Goal: Task Accomplishment & Management: Manage account settings

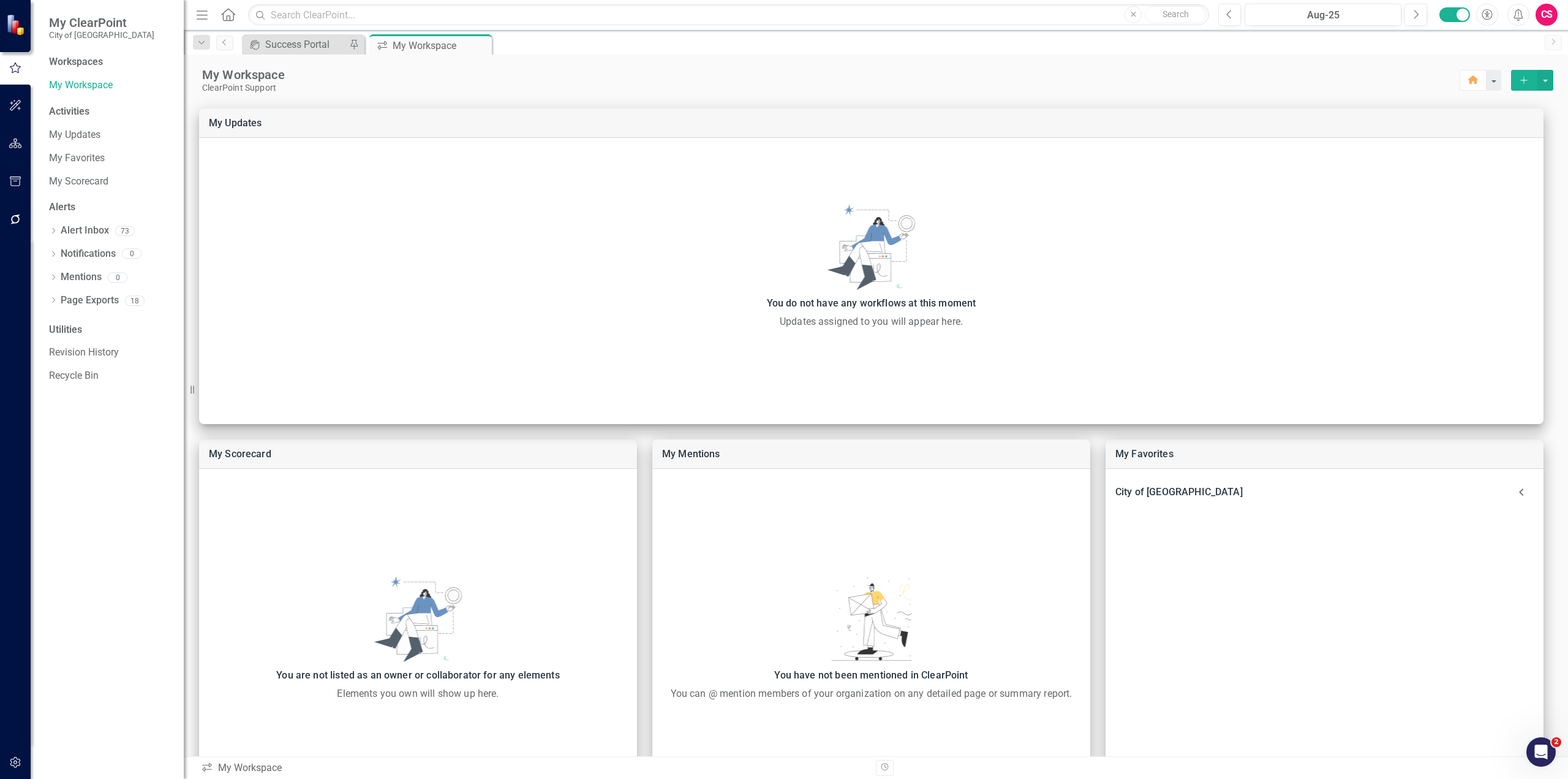
click at [17, 151] on button "button" at bounding box center [16, 144] width 28 height 26
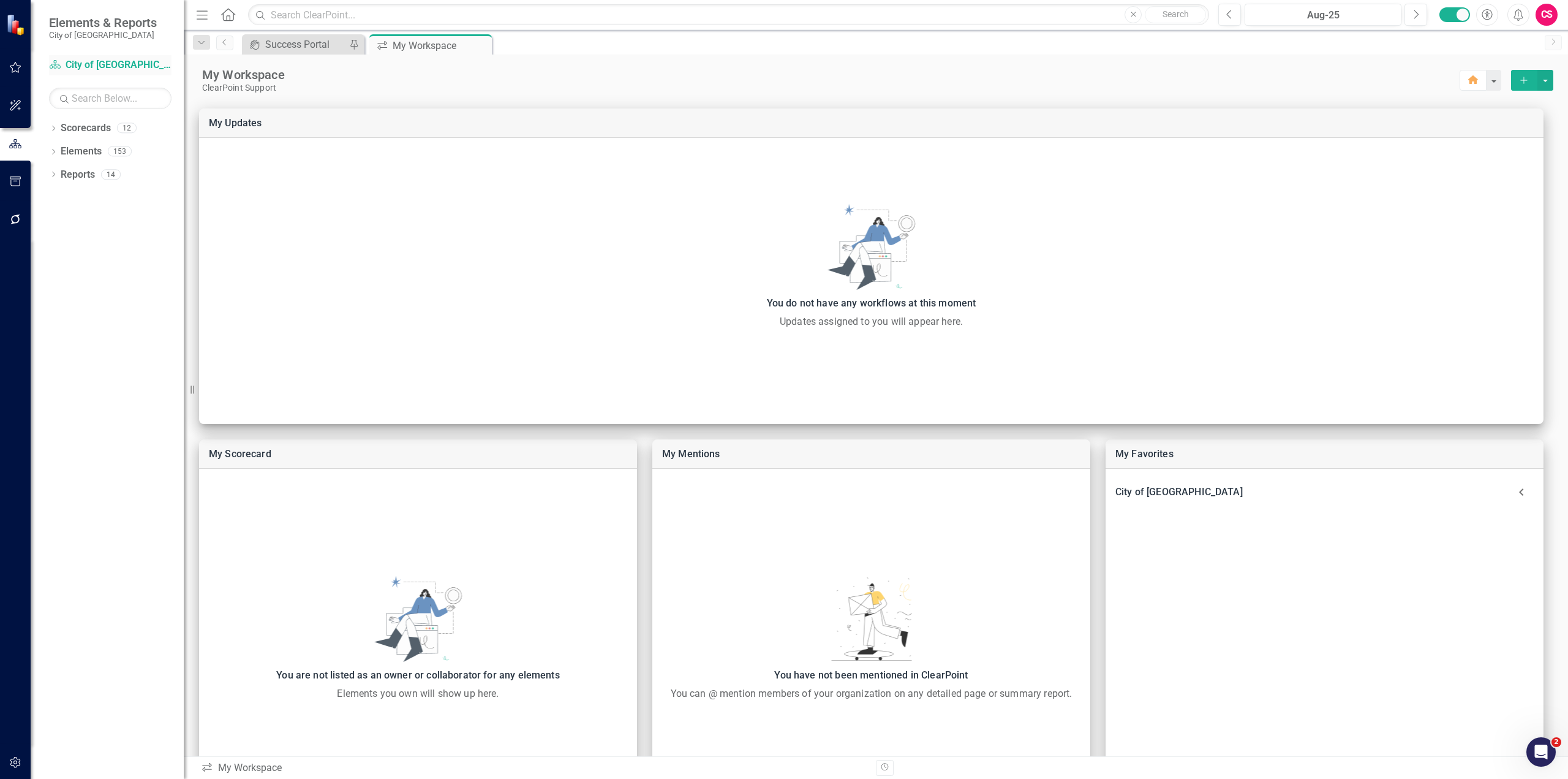
click at [70, 71] on link "Scorecard City of [GEOGRAPHIC_DATA]" at bounding box center [111, 65] width 123 height 14
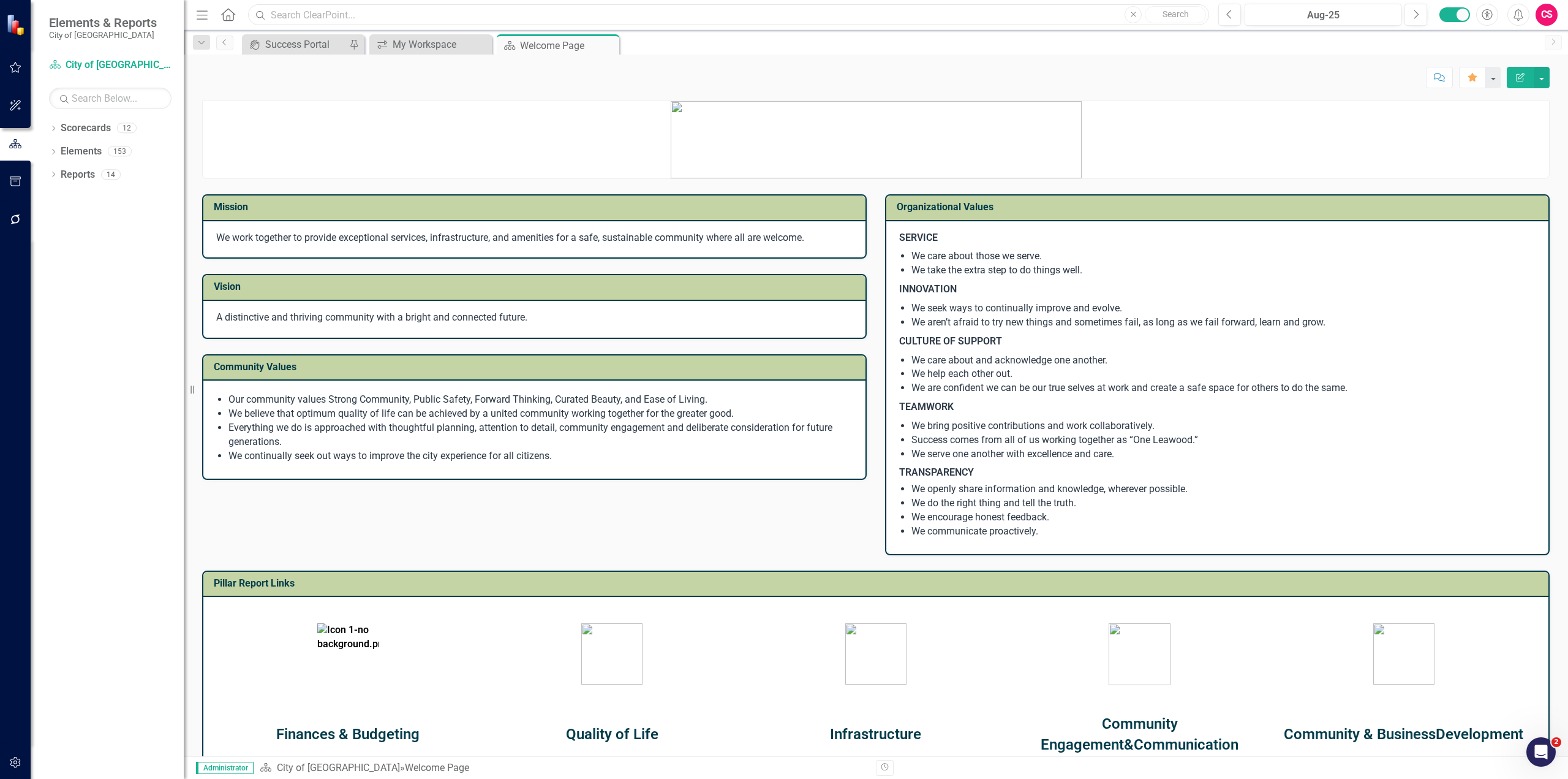
click at [377, 11] on input "text" at bounding box center [729, 15] width 961 height 22
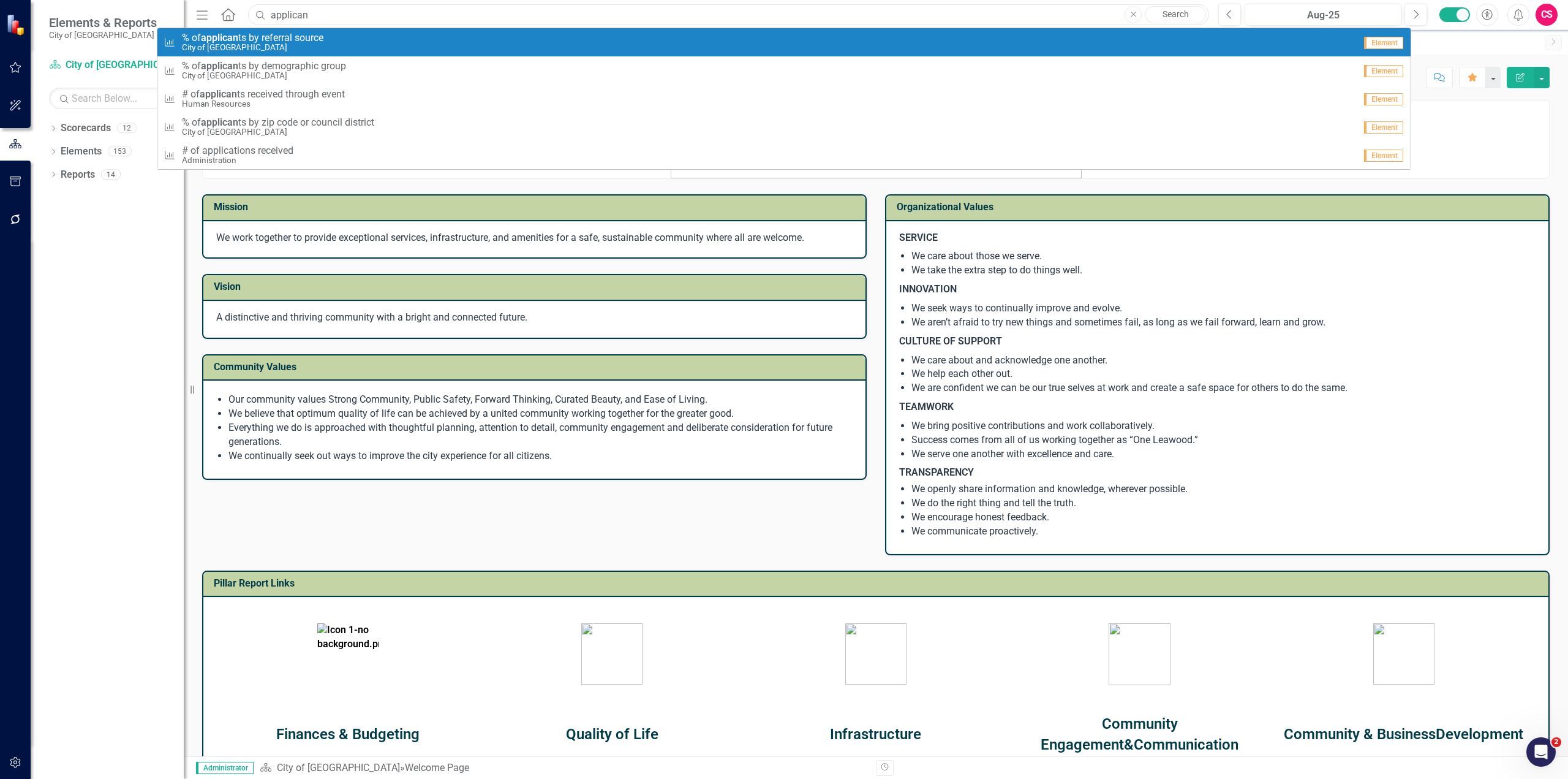
type input "applican"
click at [356, 38] on div "Measure % of applican ts by referral source City of [GEOGRAPHIC_DATA]" at bounding box center [759, 43] width 1191 height 20
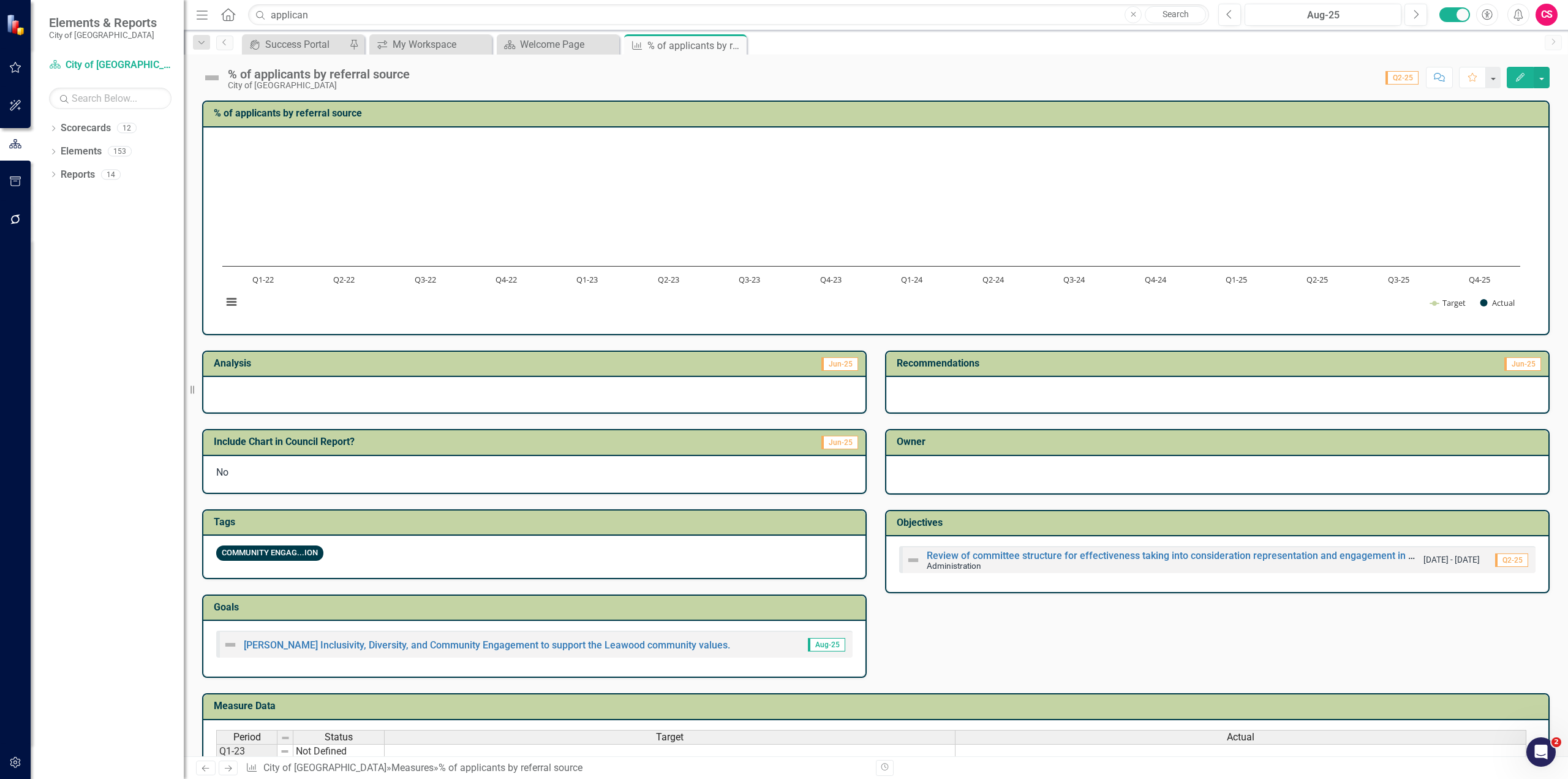
scroll to position [190, 0]
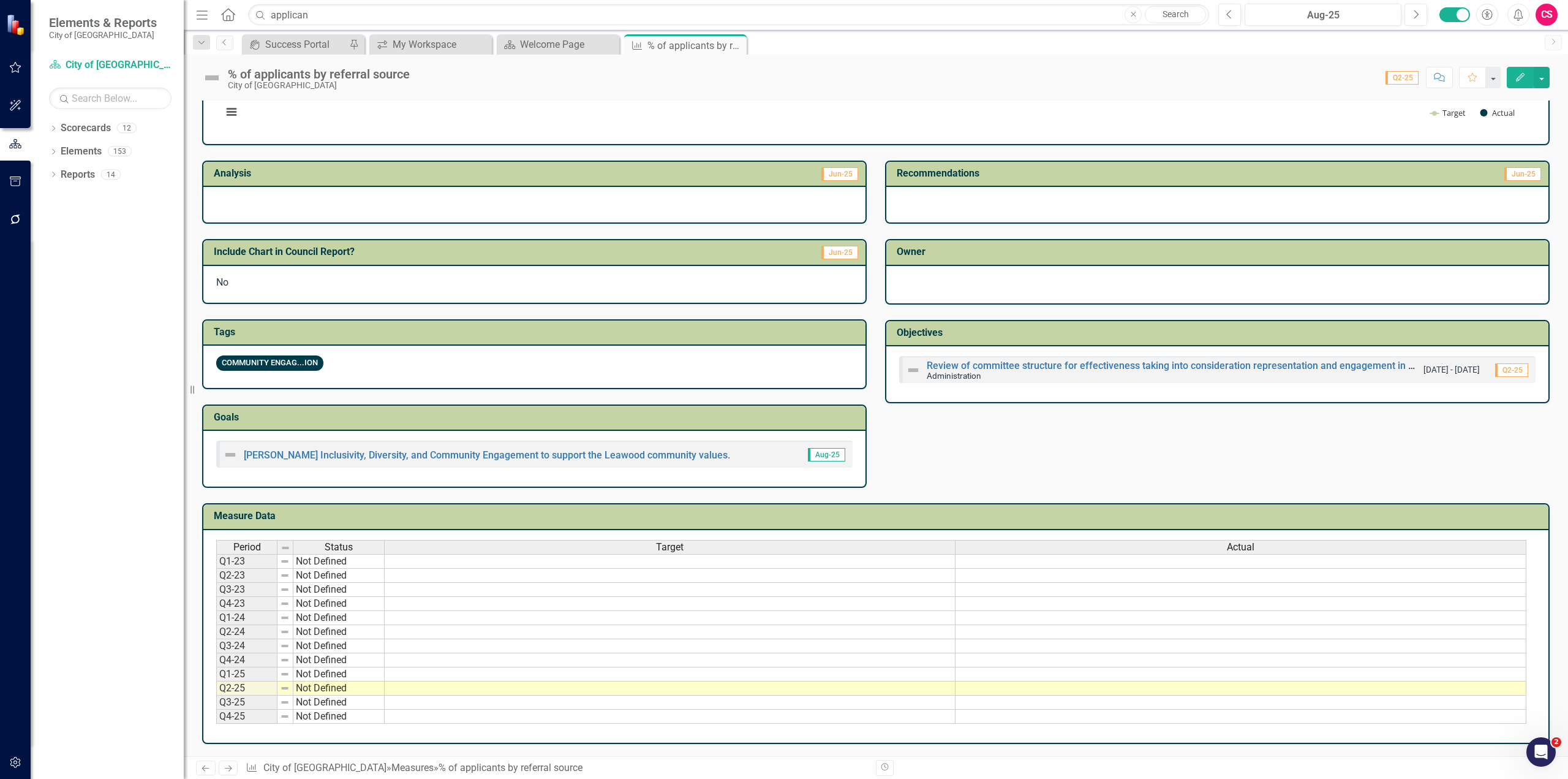
click at [1521, 79] on icon "button" at bounding box center [1520, 77] width 9 height 9
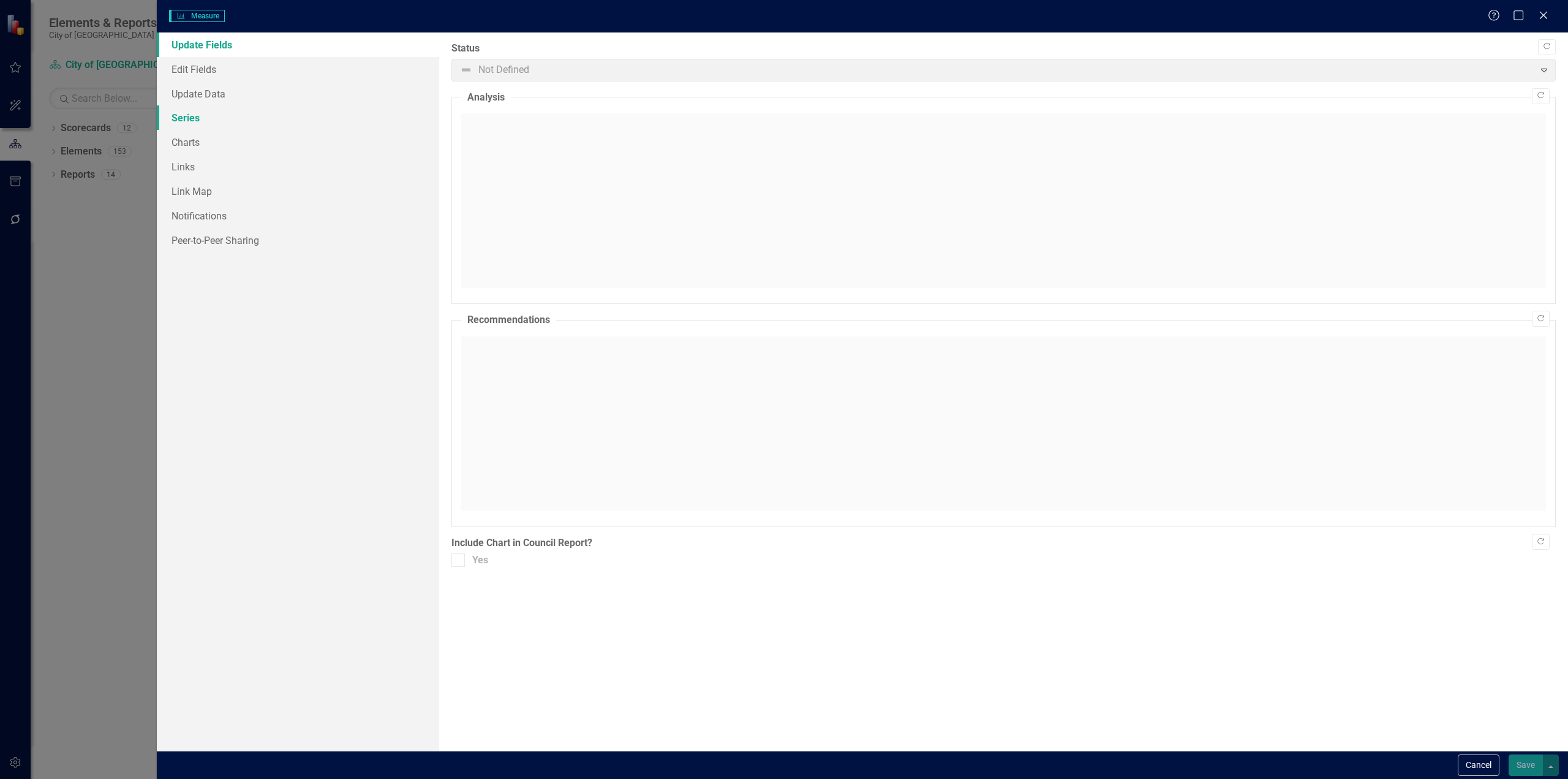
click at [189, 124] on link "Series" at bounding box center [298, 117] width 282 height 24
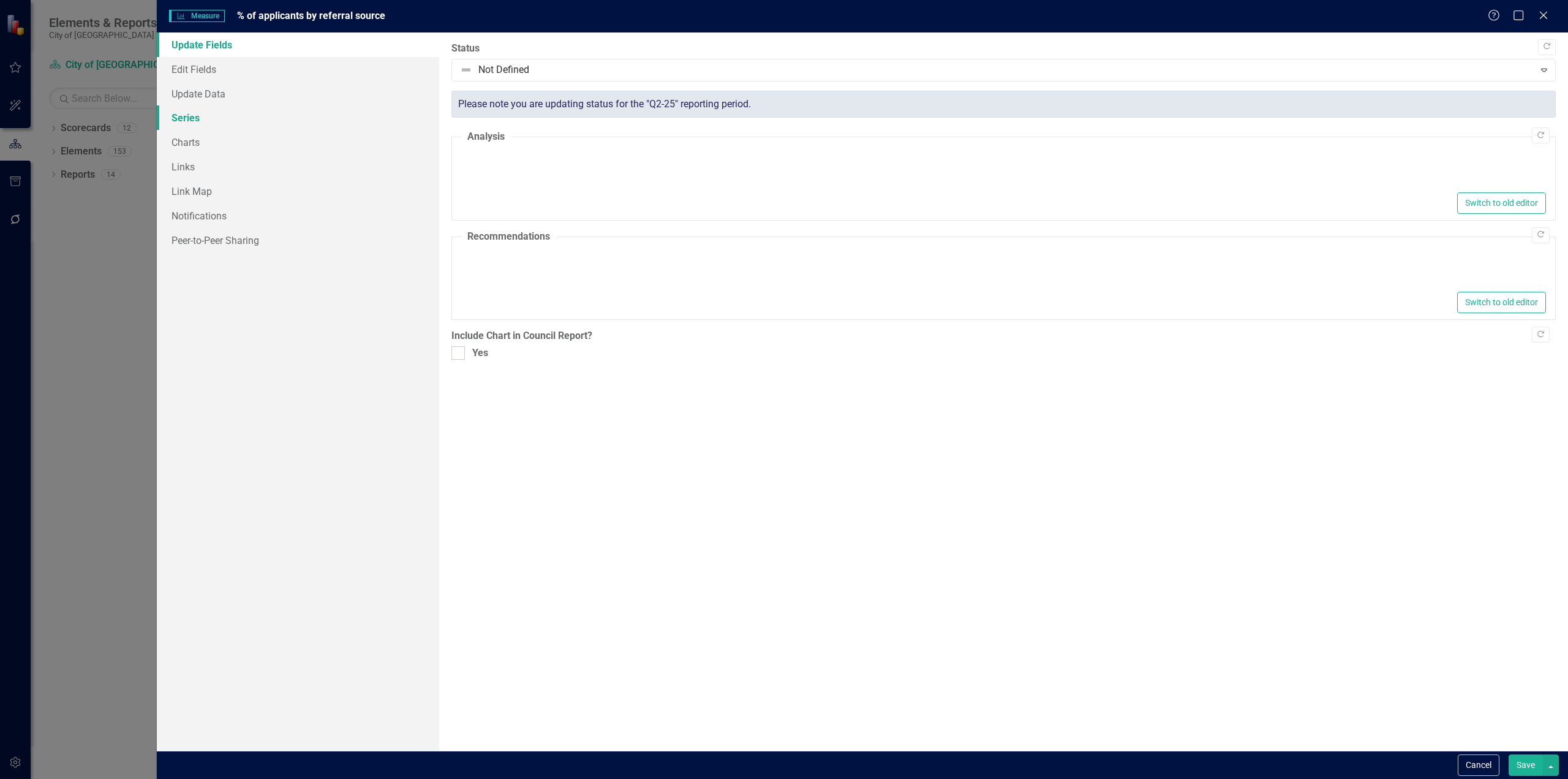
click at [238, 127] on link "Series" at bounding box center [298, 117] width 282 height 24
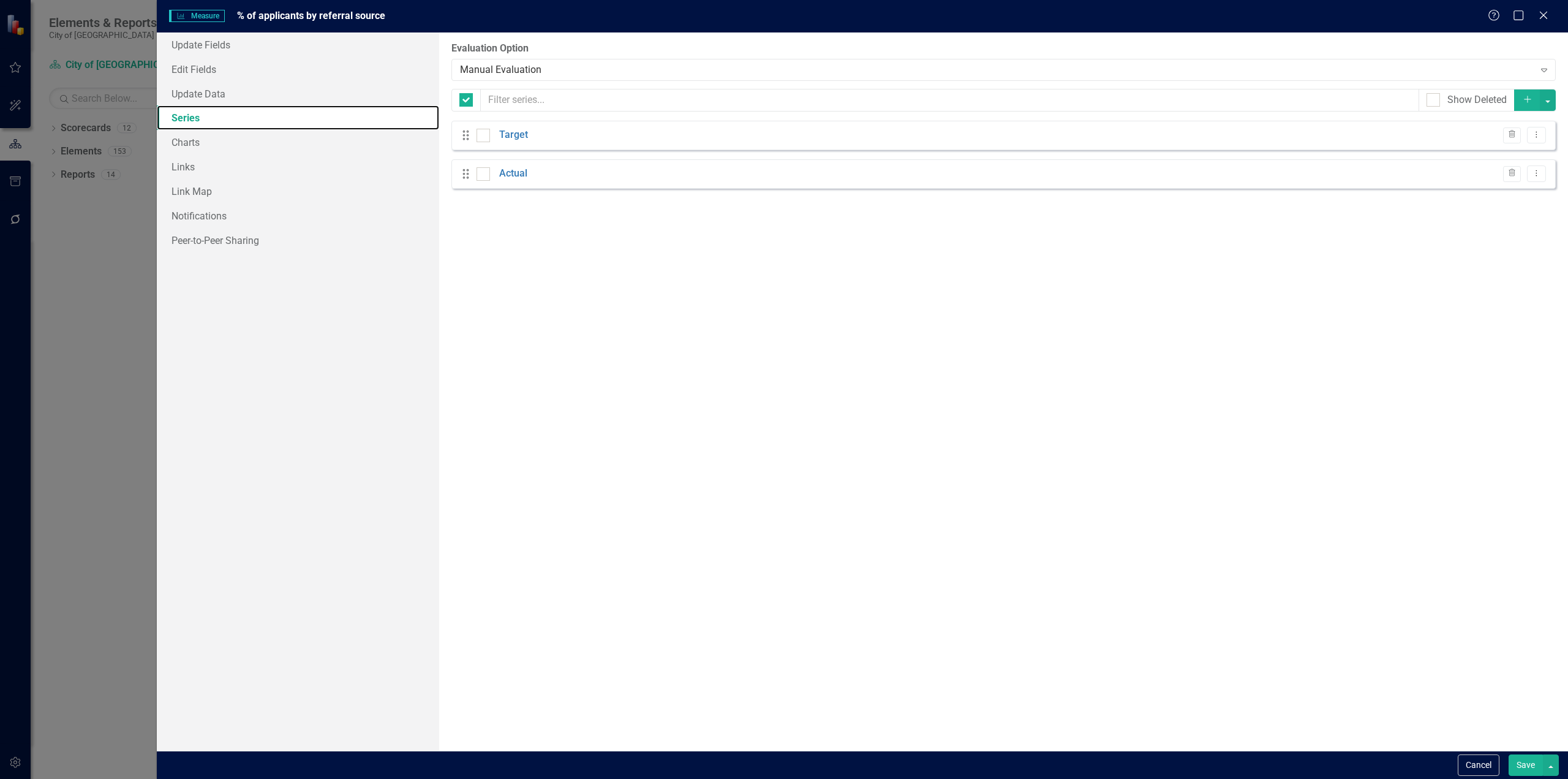
checkbox input "false"
click at [512, 176] on link "Actual" at bounding box center [514, 173] width 28 height 14
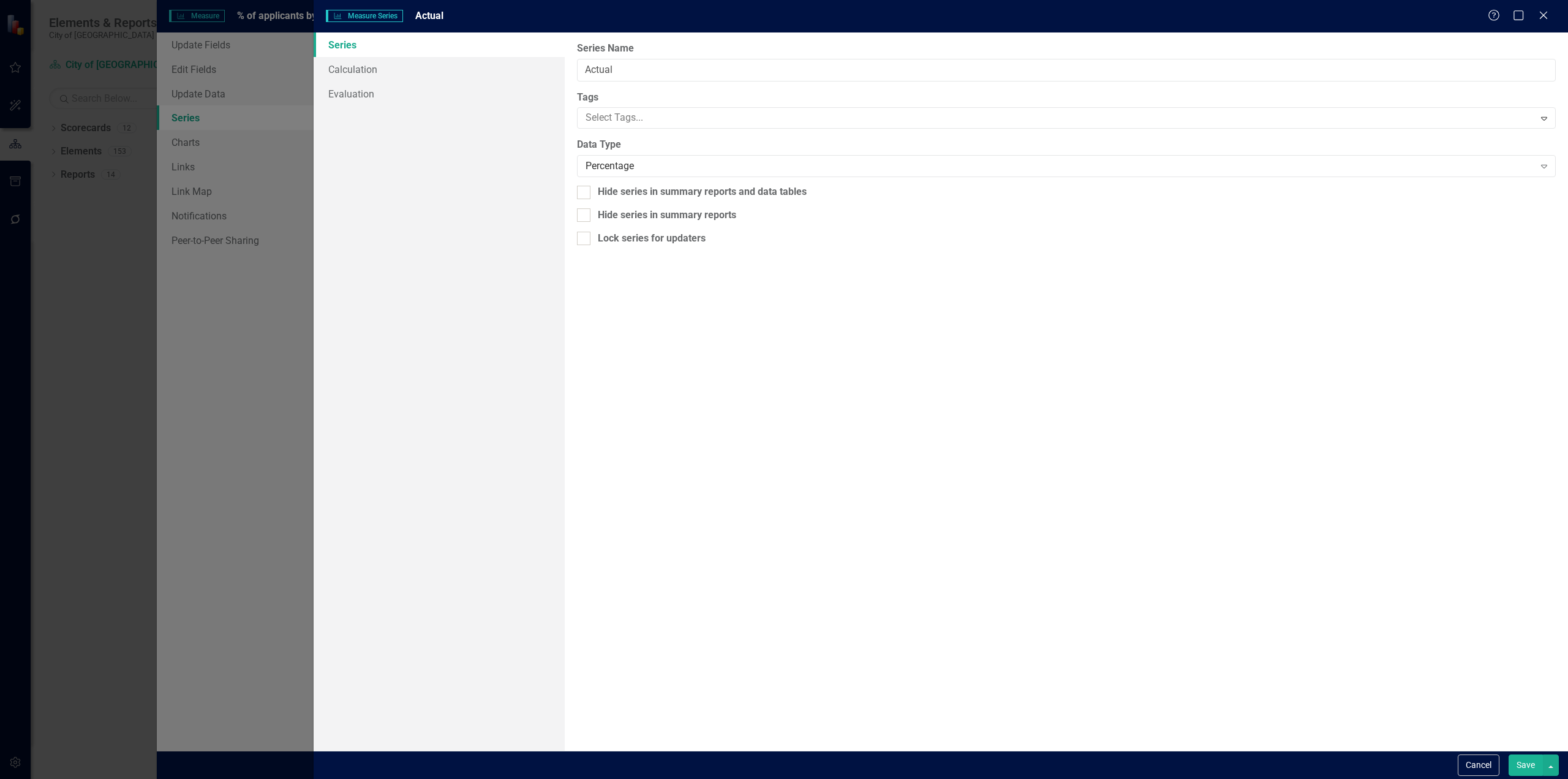
scroll to position [0, 0]
drag, startPoint x: 605, startPoint y: 77, endPoint x: 505, endPoint y: 91, distance: 101.0
click at [505, 90] on div "Series Calculation Evaluation From this page, you can edit the name, type, and …" at bounding box center [941, 392] width 1255 height 718
type input "Word of Mouth"
click at [1509, 754] on button "Save" at bounding box center [1525, 765] width 34 height 22
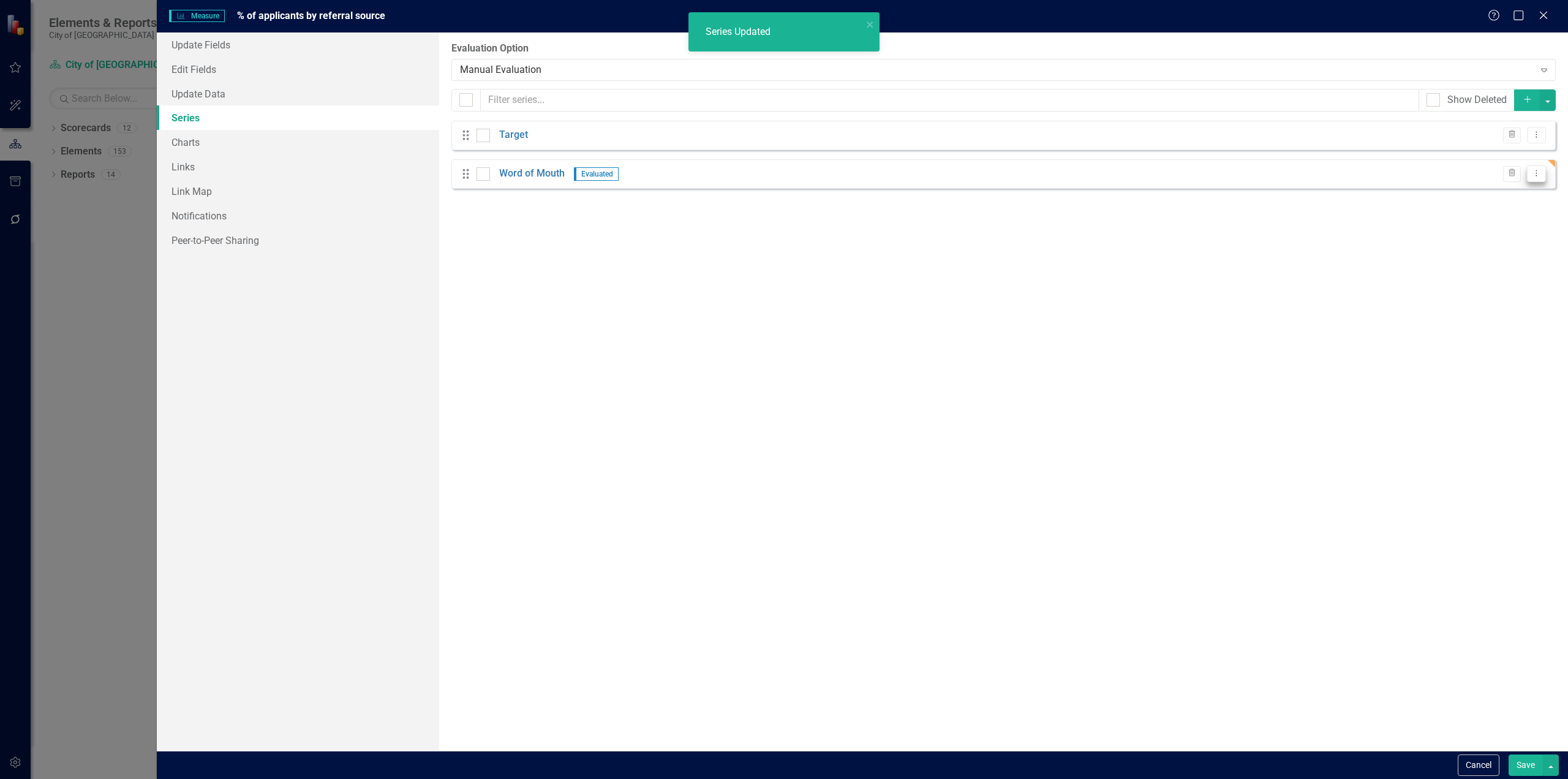
click at [1537, 171] on icon at bounding box center [1537, 173] width 1 height 6
click at [1501, 220] on link "Copy Duplicate Measure Series" at bounding box center [1476, 217] width 139 height 23
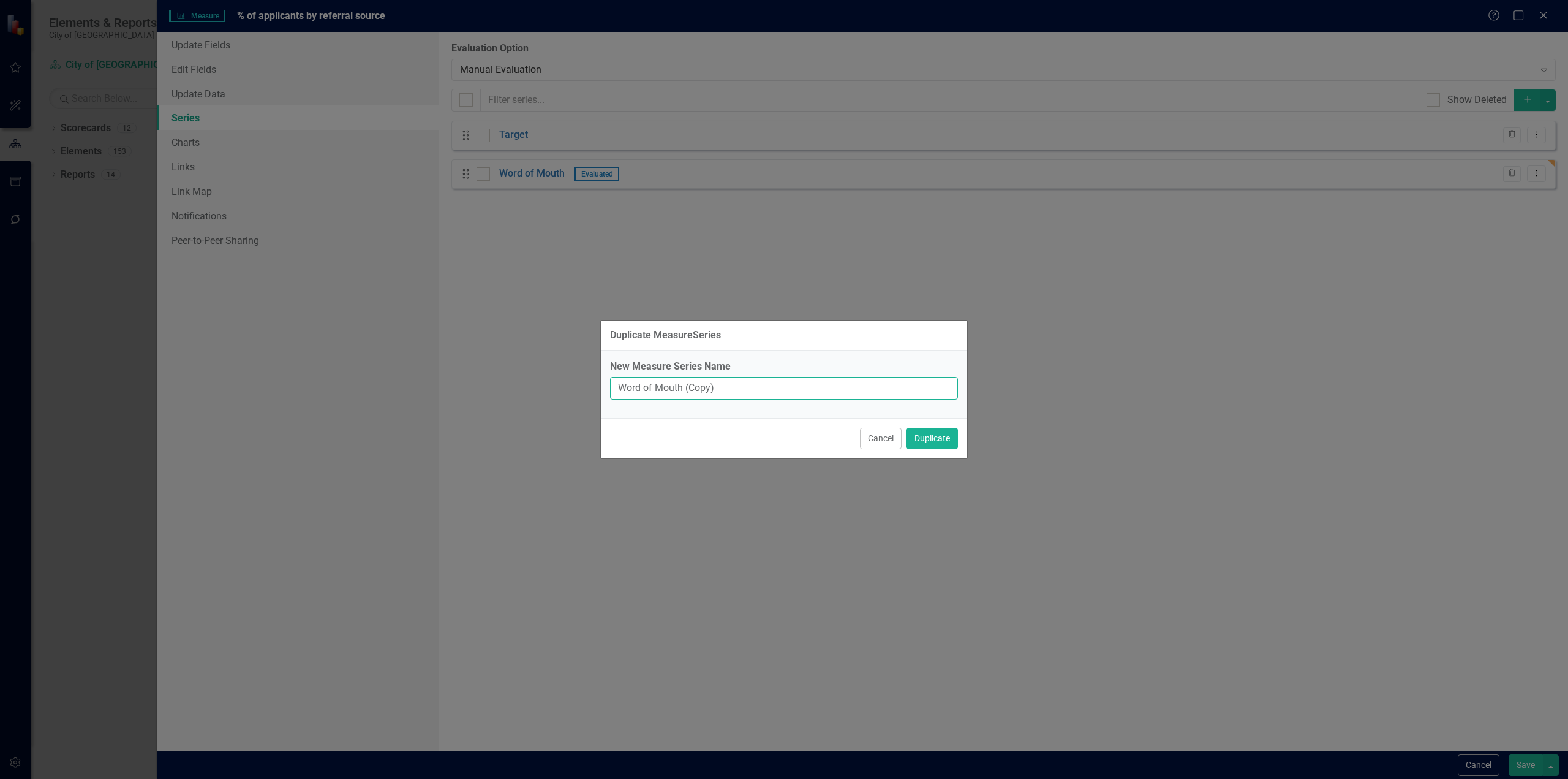
drag, startPoint x: 788, startPoint y: 387, endPoint x: 454, endPoint y: 399, distance: 334.2
click at [454, 399] on div "Duplicate MeasureSeries New Measure Series Name Word of Mouth (Copy) Cancel Dup…" at bounding box center [784, 390] width 1568 height 779
type input "City's Webstie"
click at [907, 427] on button "Duplicate" at bounding box center [932, 438] width 51 height 22
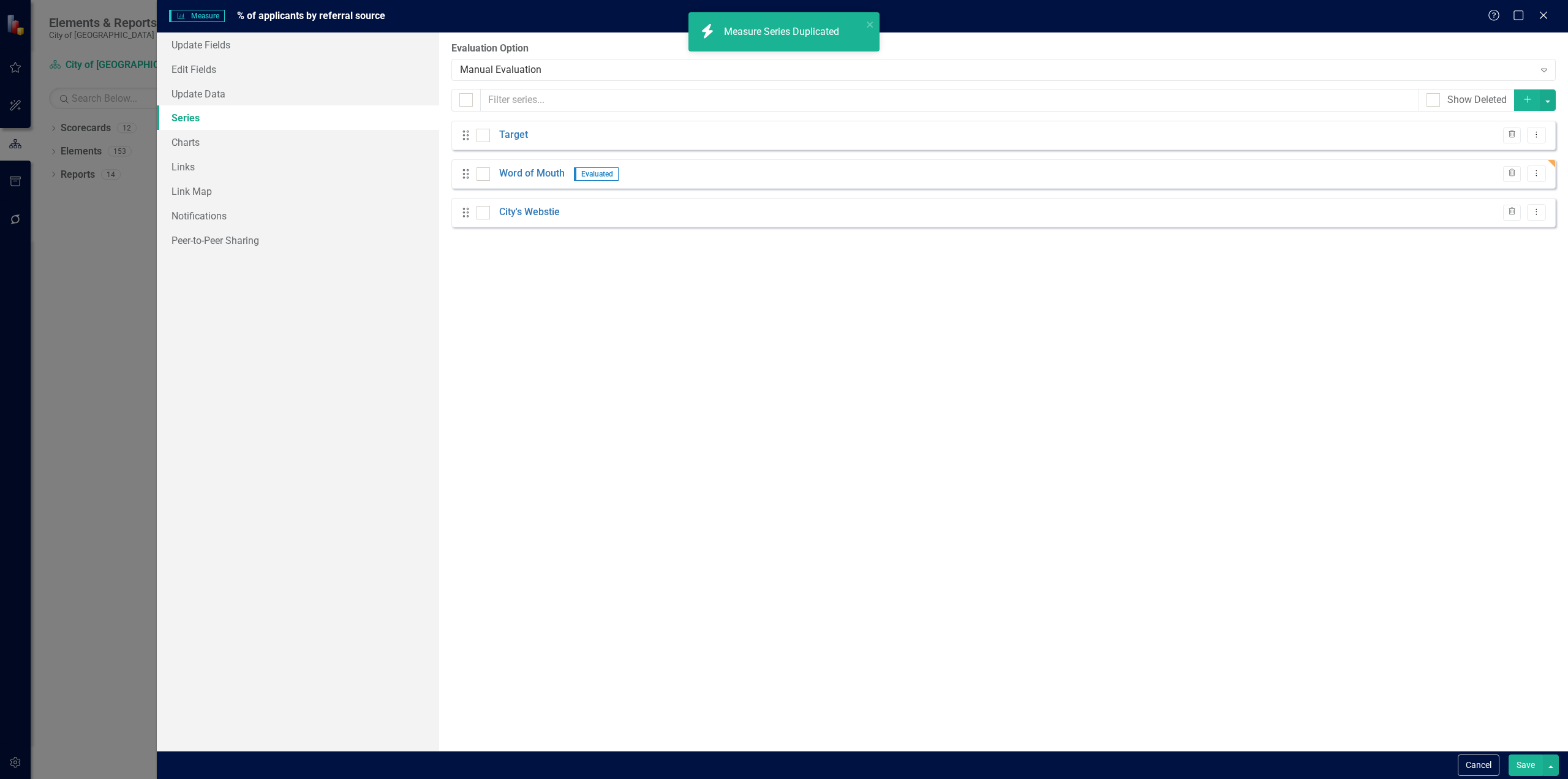
click at [533, 211] on link "City's Webstie" at bounding box center [530, 212] width 61 height 14
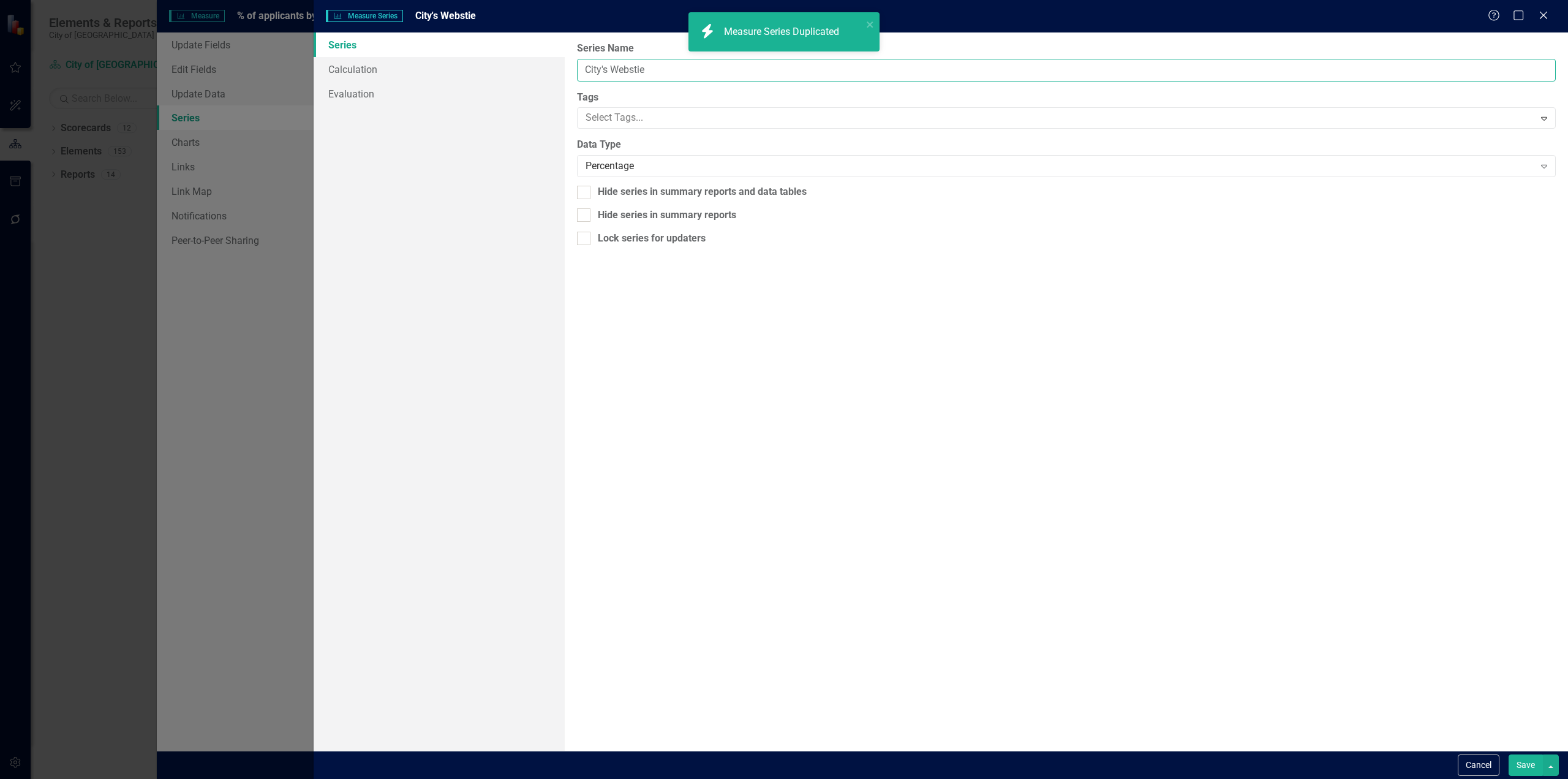
click at [682, 67] on input "City's Webstie" at bounding box center [1066, 70] width 979 height 23
type input "City's Website"
click at [1509, 754] on button "Save" at bounding box center [1525, 765] width 34 height 22
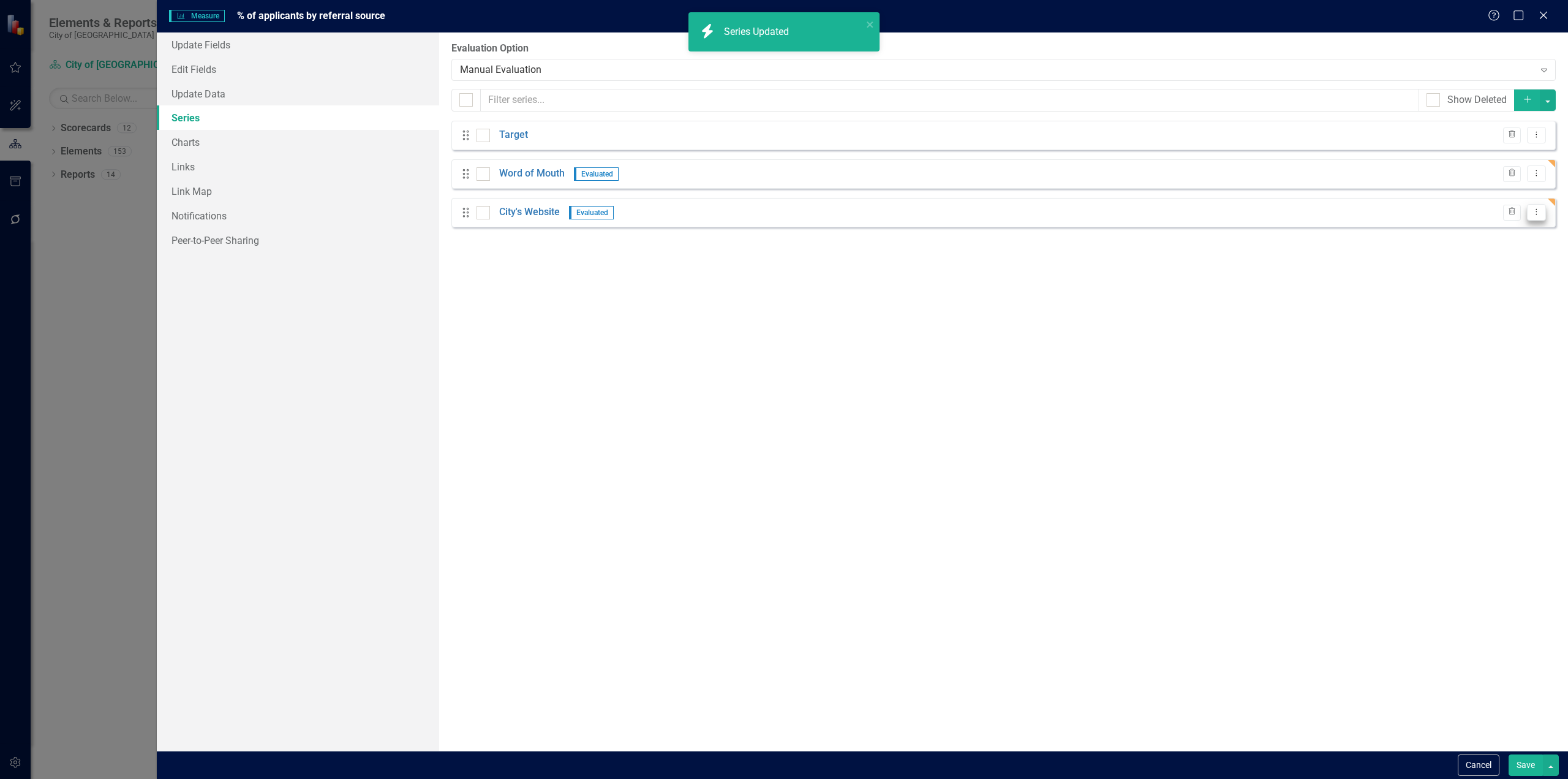
click at [1533, 211] on icon "Dropdown Menu" at bounding box center [1536, 212] width 10 height 8
click at [1498, 257] on link "Copy Duplicate Measure Series" at bounding box center [1476, 255] width 139 height 23
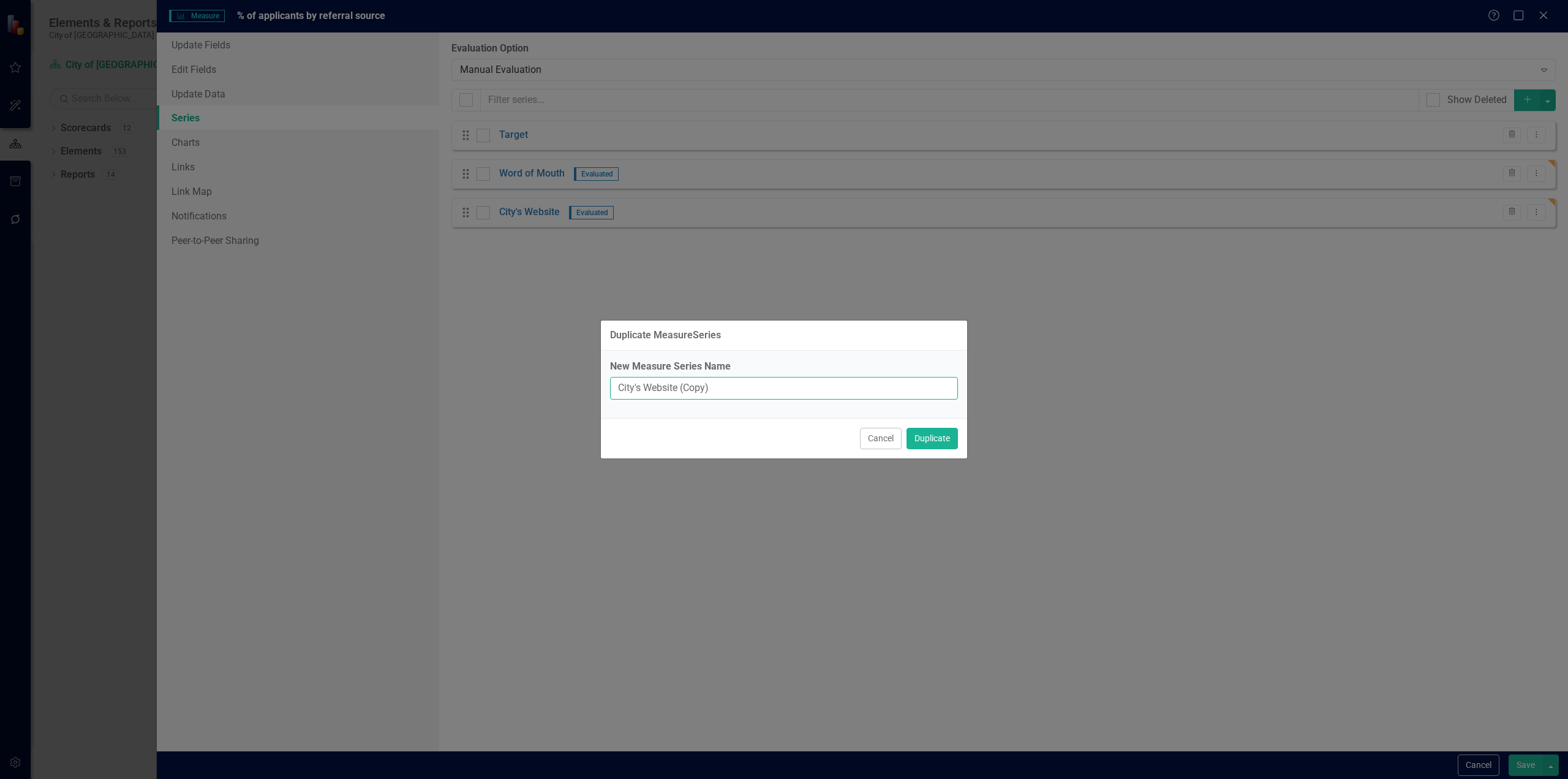
drag, startPoint x: 732, startPoint y: 385, endPoint x: 484, endPoint y: 394, distance: 248.2
click at [484, 393] on div "Duplicate MeasureSeries New Measure Series Name City's Website (Copy) Cancel Du…" at bounding box center [784, 390] width 1568 height 779
type input "City Social Media"
click at [907, 427] on button "Duplicate" at bounding box center [932, 438] width 51 height 22
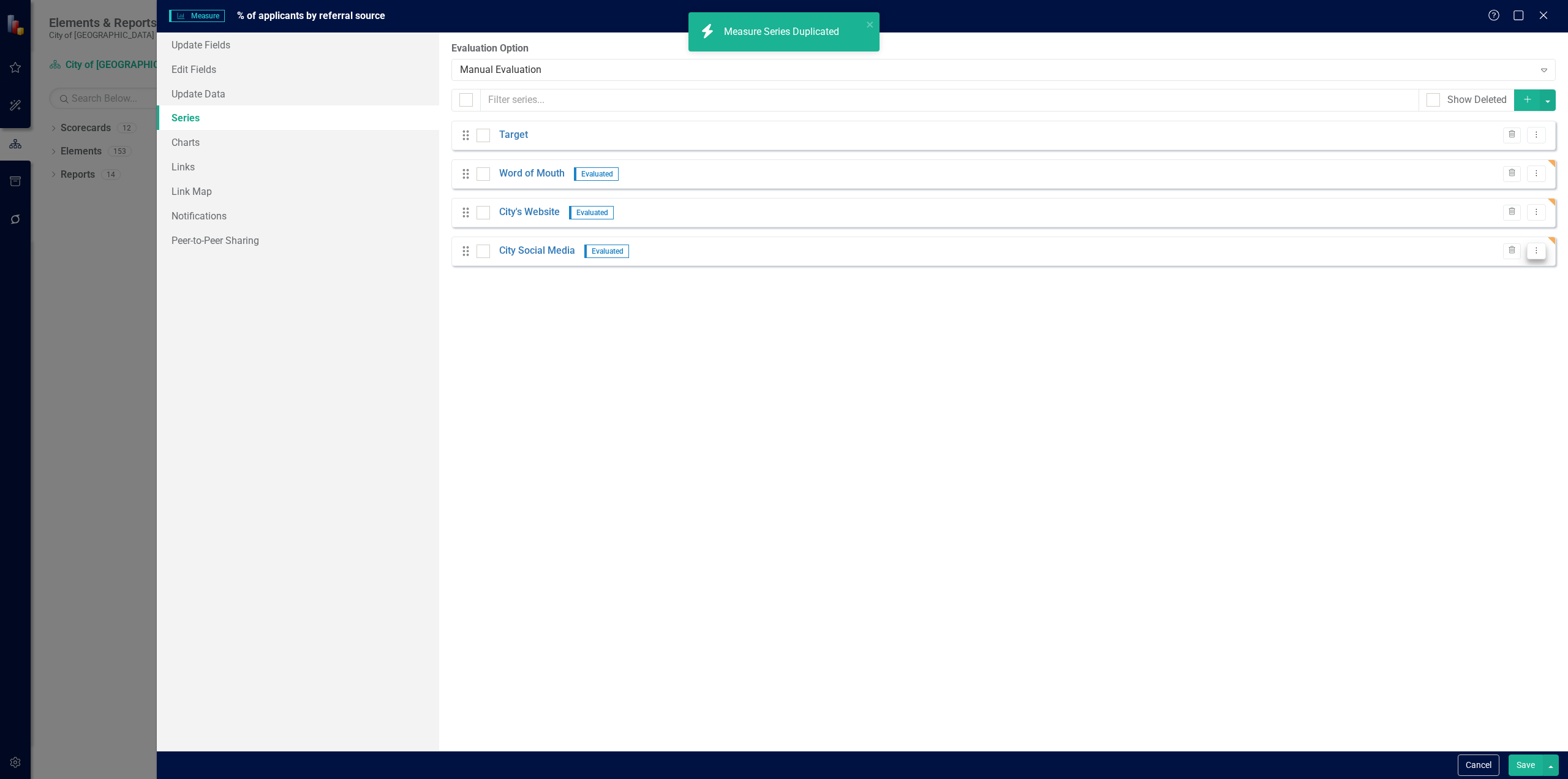
click at [1541, 256] on button "Dropdown Menu" at bounding box center [1537, 250] width 19 height 17
click at [1508, 298] on link "Copy Duplicate Measure Series" at bounding box center [1476, 294] width 139 height 23
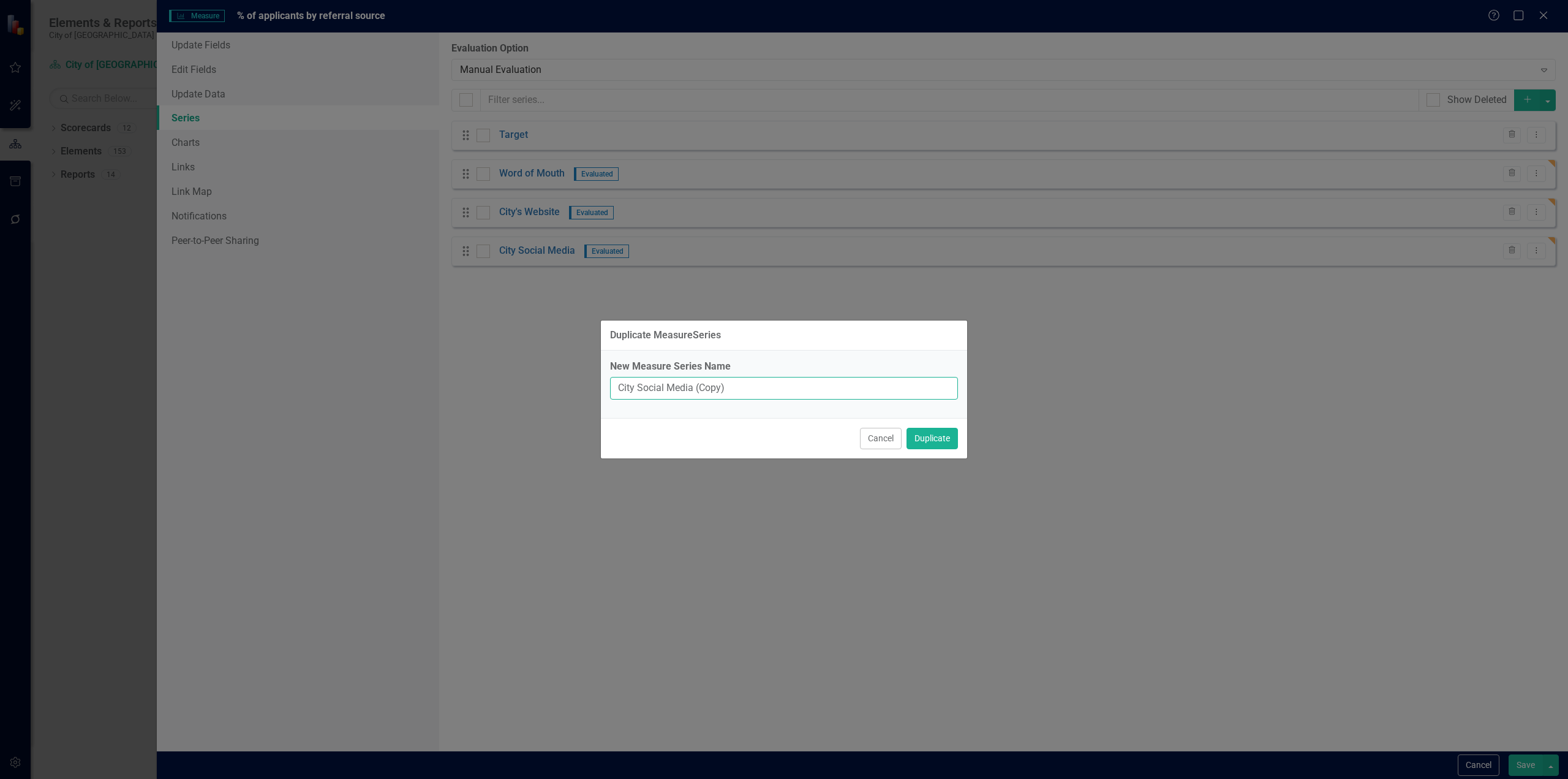
drag, startPoint x: 771, startPoint y: 396, endPoint x: 640, endPoint y: 400, distance: 131.1
click at [640, 400] on div "New Measure Series Name City Social Media (Copy)" at bounding box center [784, 384] width 367 height 68
type input "City's e-Newsletter"
click at [929, 448] on button "Duplicate" at bounding box center [932, 438] width 51 height 22
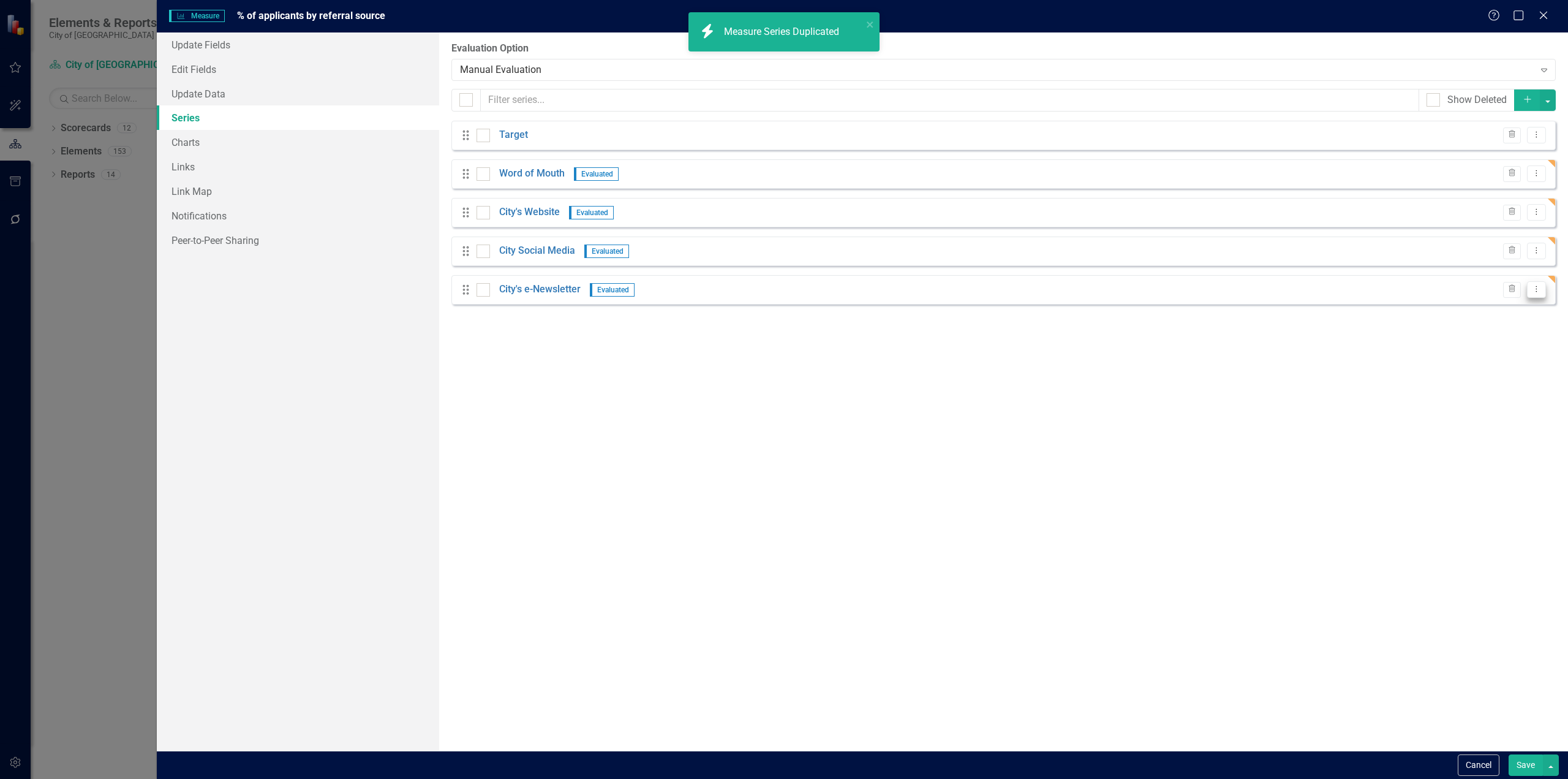
click at [1541, 291] on icon "Dropdown Menu" at bounding box center [1536, 289] width 10 height 8
drag, startPoint x: 1541, startPoint y: 292, endPoint x: 1508, endPoint y: 337, distance: 55.8
click at [1508, 337] on link "Copy Duplicate Measure Series" at bounding box center [1476, 333] width 139 height 23
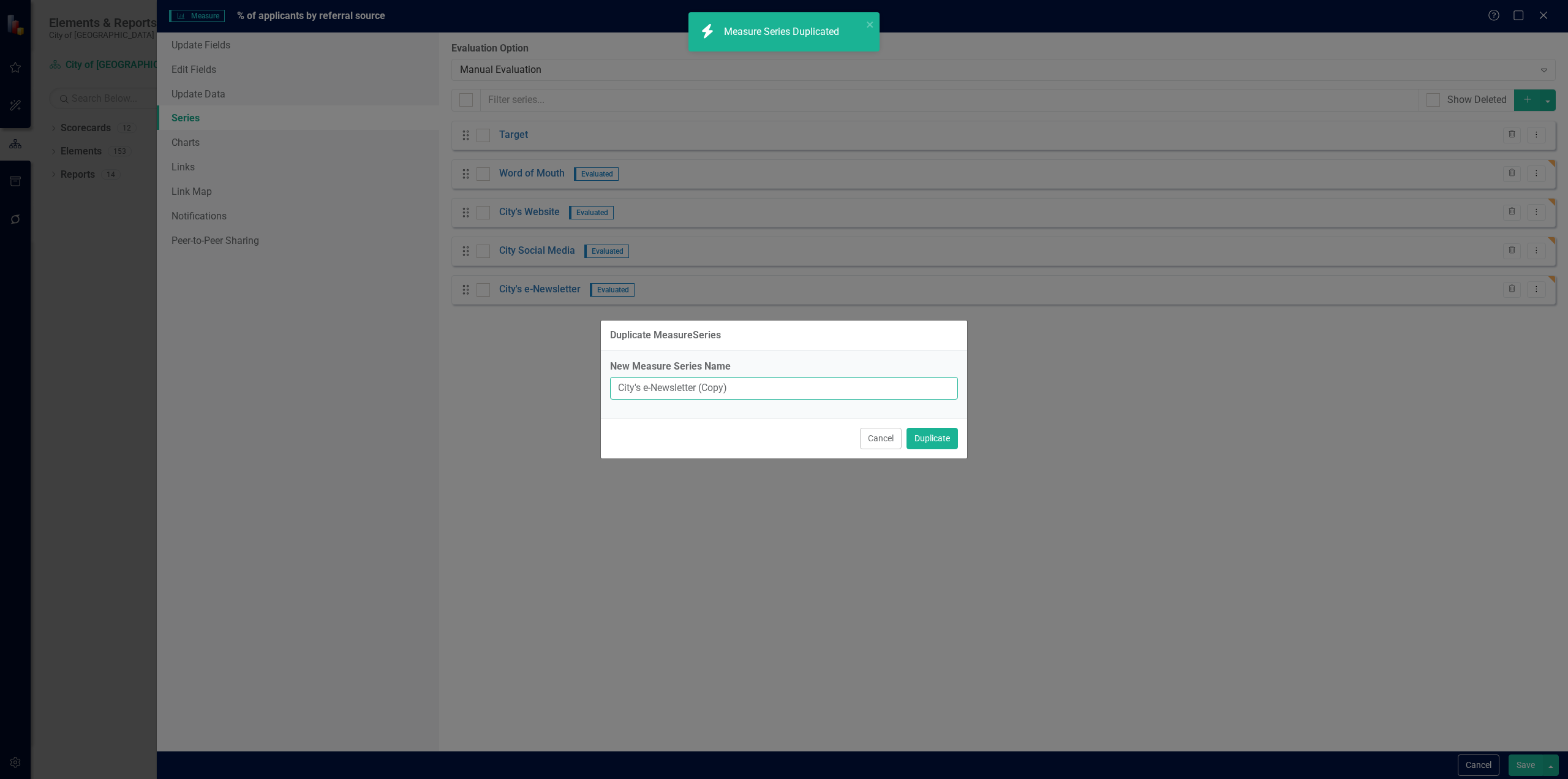
drag, startPoint x: 773, startPoint y: 389, endPoint x: 514, endPoint y: 386, distance: 259.0
click at [514, 386] on div "Duplicate MeasureSeries New Measure Series Name City's e-Newsletter (Copy) Canc…" at bounding box center [784, 390] width 1568 height 779
type input "blank"
click at [907, 427] on button "Duplicate" at bounding box center [932, 438] width 51 height 22
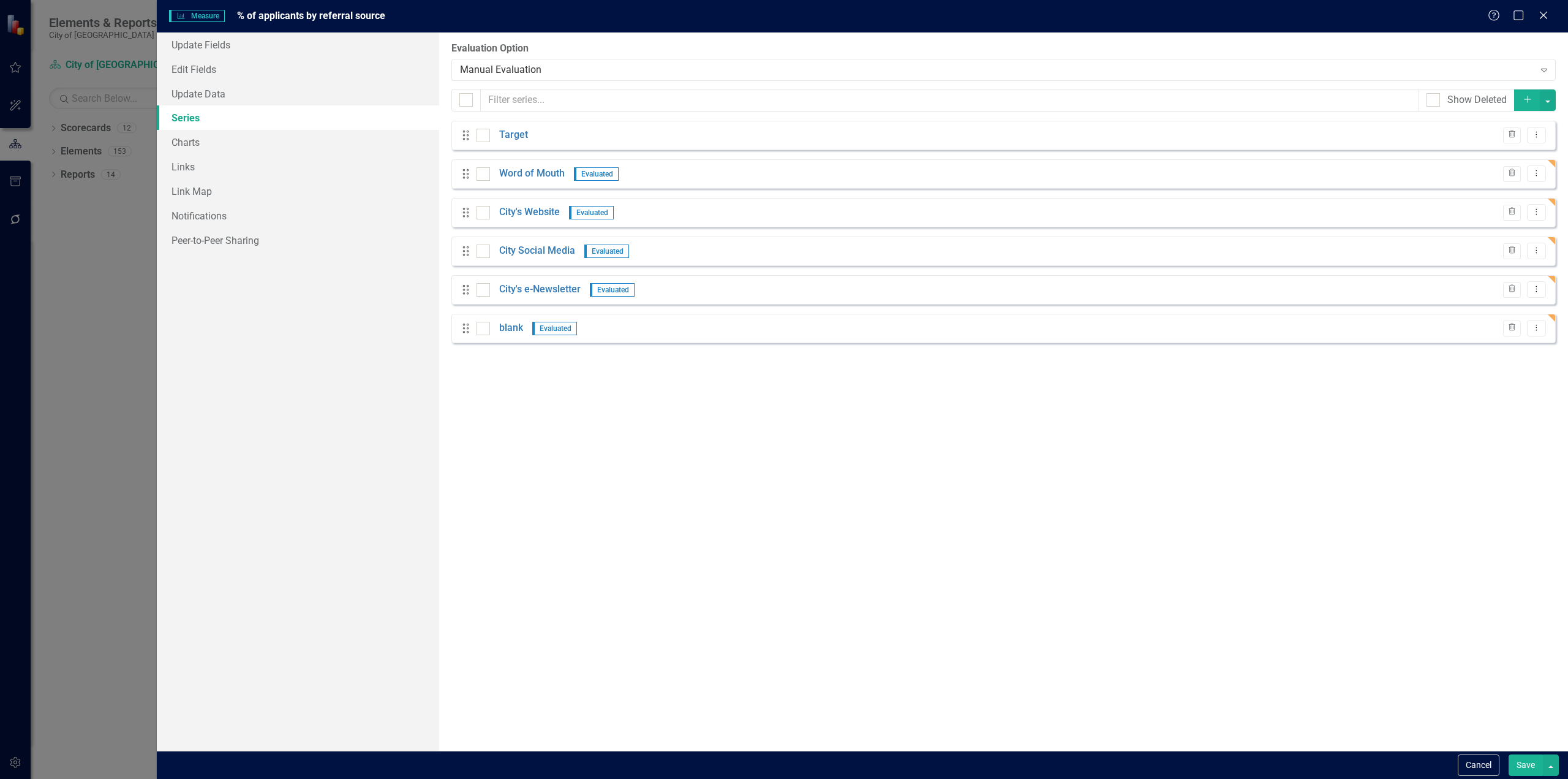
click at [1522, 760] on button "Save" at bounding box center [1525, 765] width 34 height 22
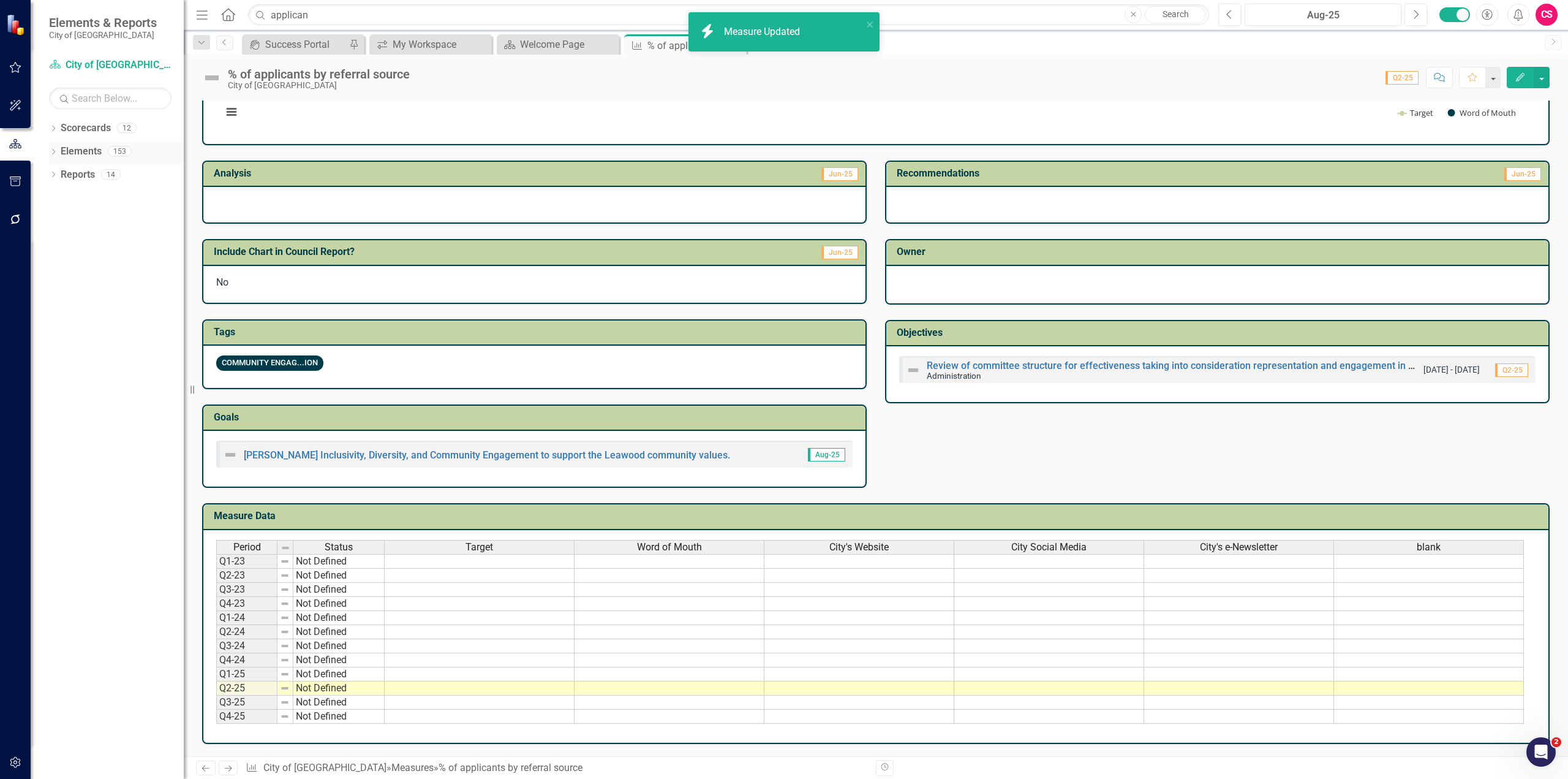
click at [53, 152] on icon "Dropdown" at bounding box center [53, 153] width 9 height 7
click at [1520, 74] on icon "Edit" at bounding box center [1520, 77] width 11 height 9
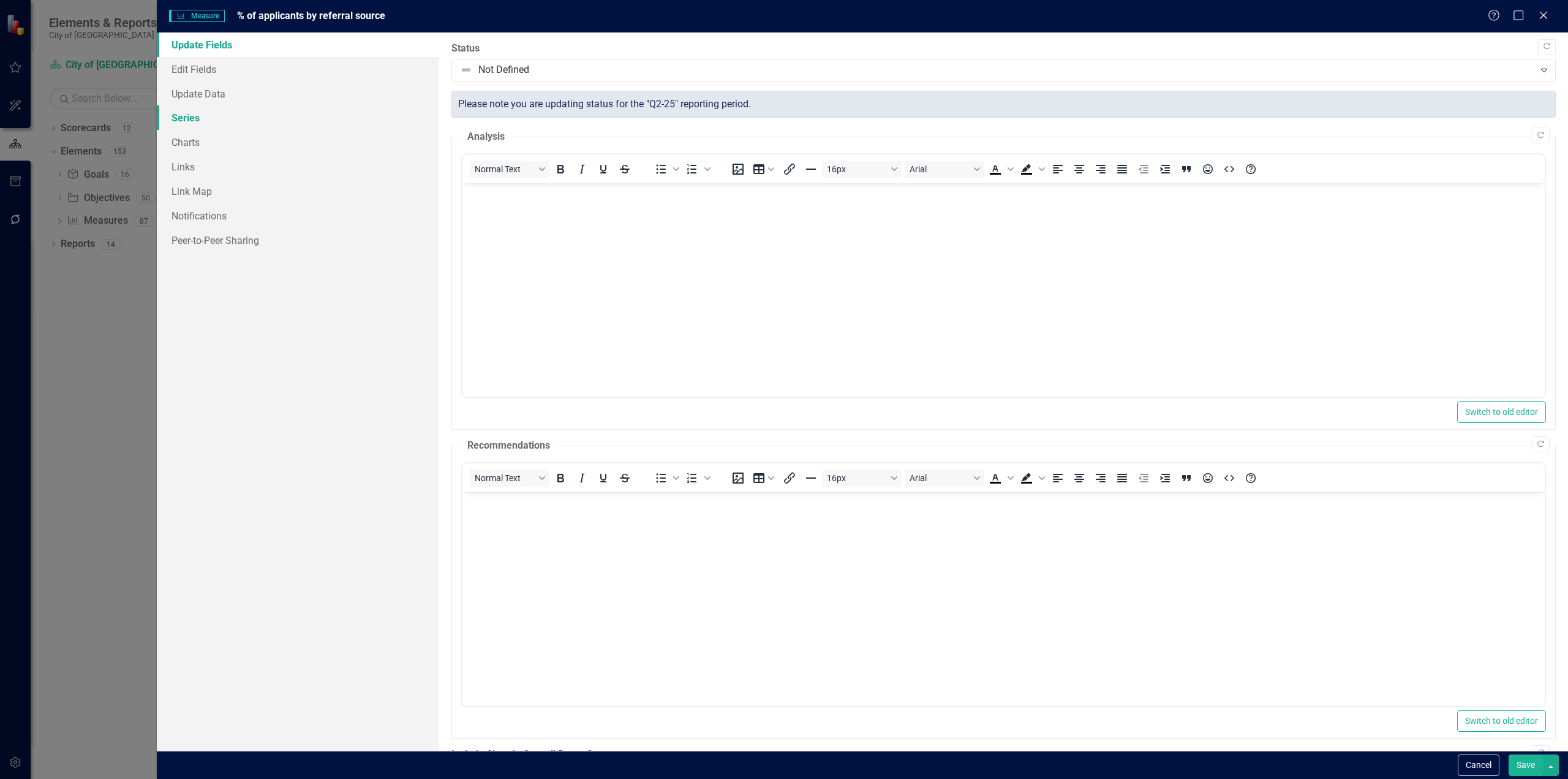
click at [226, 111] on link "Series" at bounding box center [298, 117] width 282 height 24
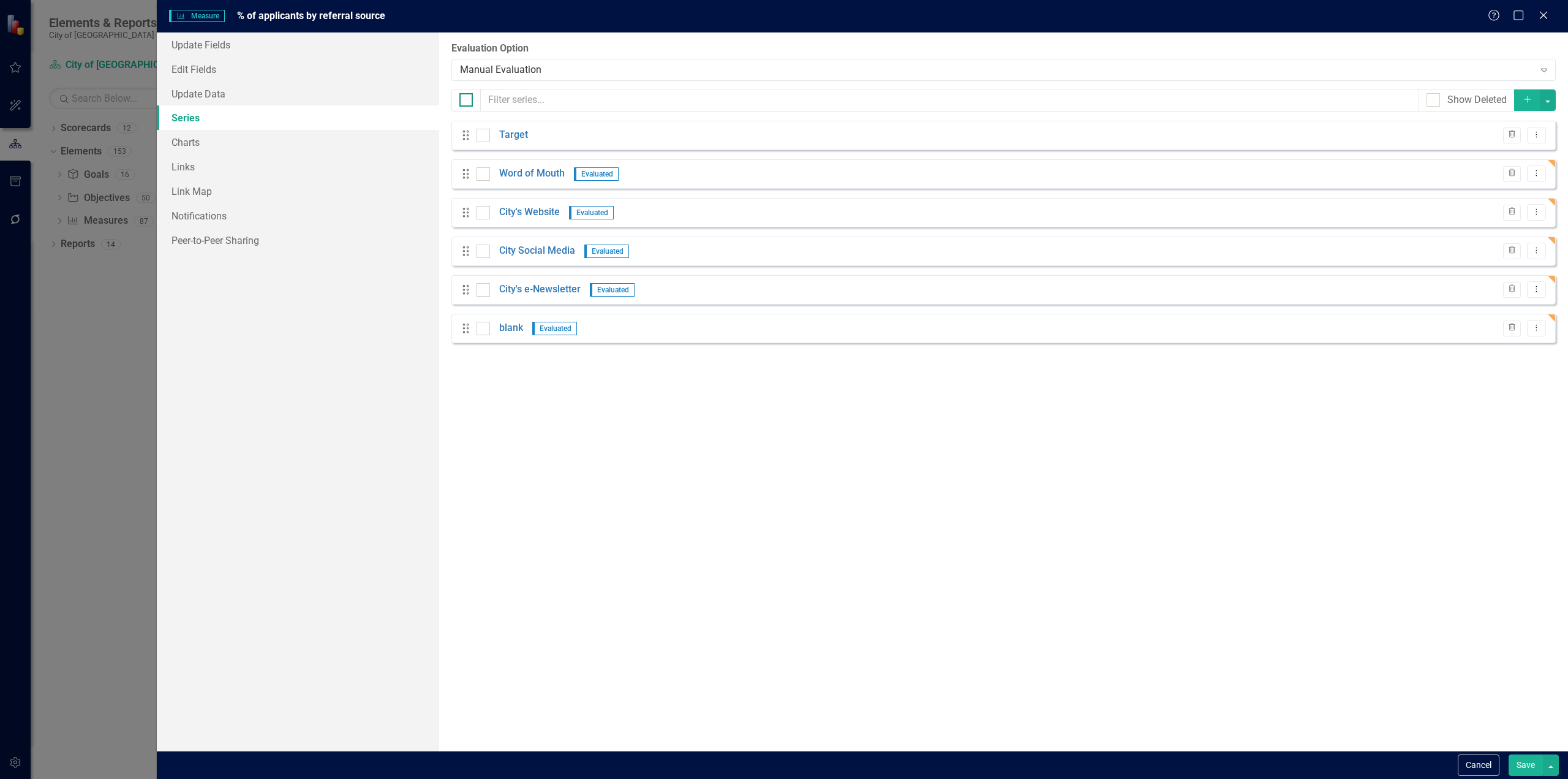
drag, startPoint x: 459, startPoint y: 88, endPoint x: 464, endPoint y: 96, distance: 9.4
click at [459, 88] on div "From this page, you can add, edit, delete, or duplicate the measure series for …" at bounding box center [1004, 392] width 1129 height 718
click at [466, 98] on input "checkbox" at bounding box center [464, 97] width 8 height 8
checkbox input "true"
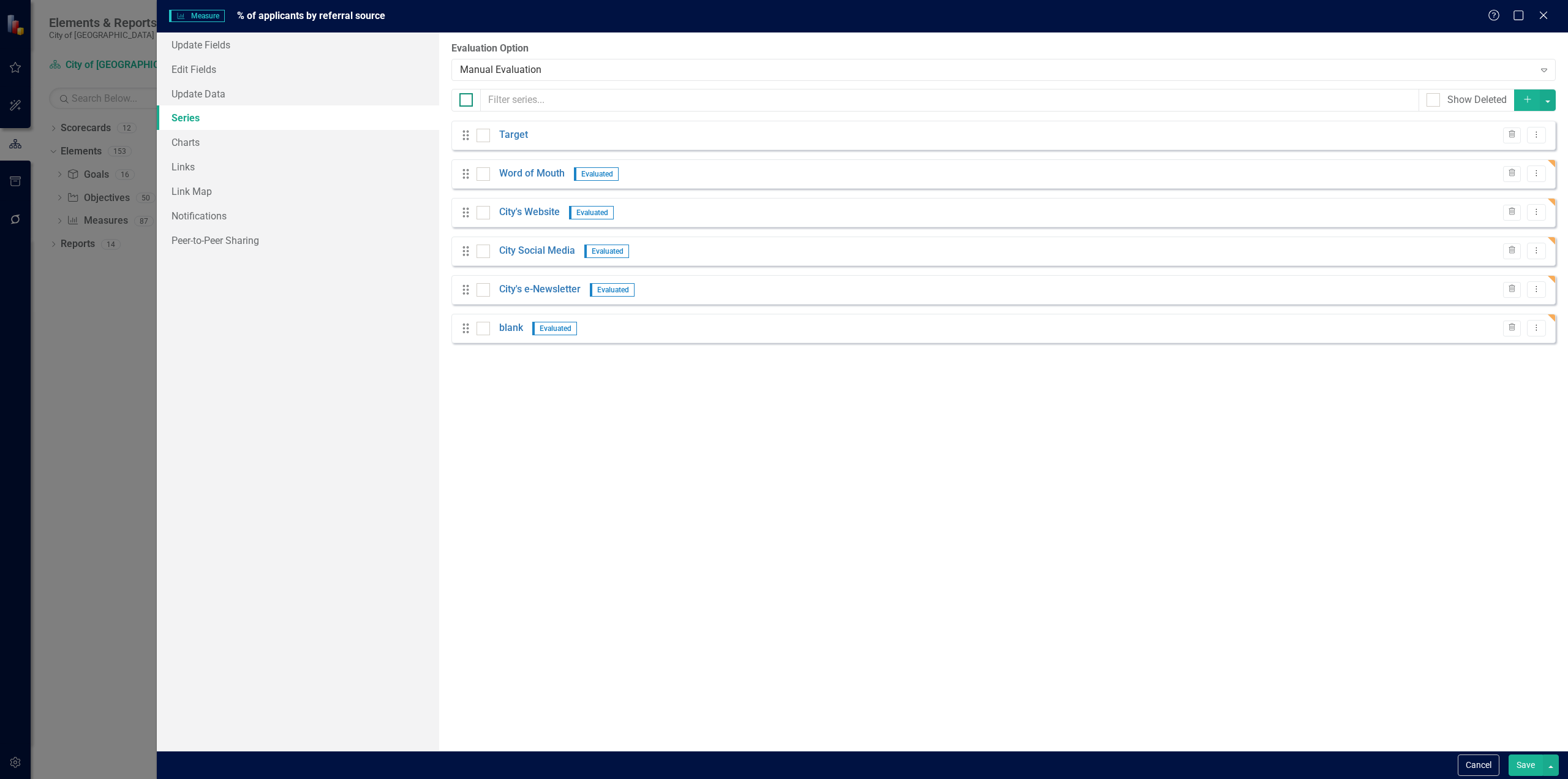
checkbox input "true"
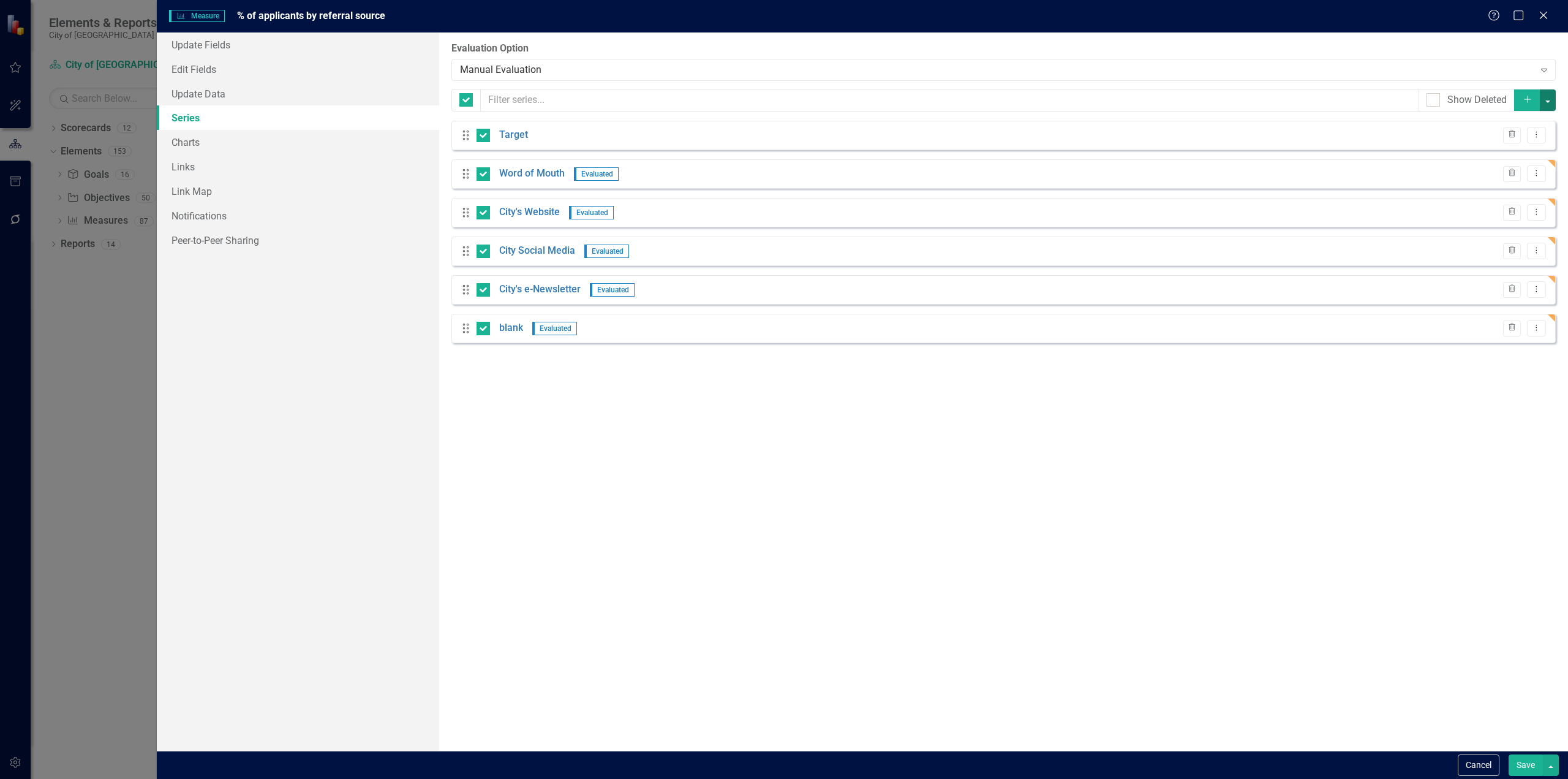
click at [1550, 105] on button "button" at bounding box center [1548, 101] width 16 height 22
click at [1501, 171] on link "Edit Multiple Edit Multiple" at bounding box center [1507, 168] width 97 height 23
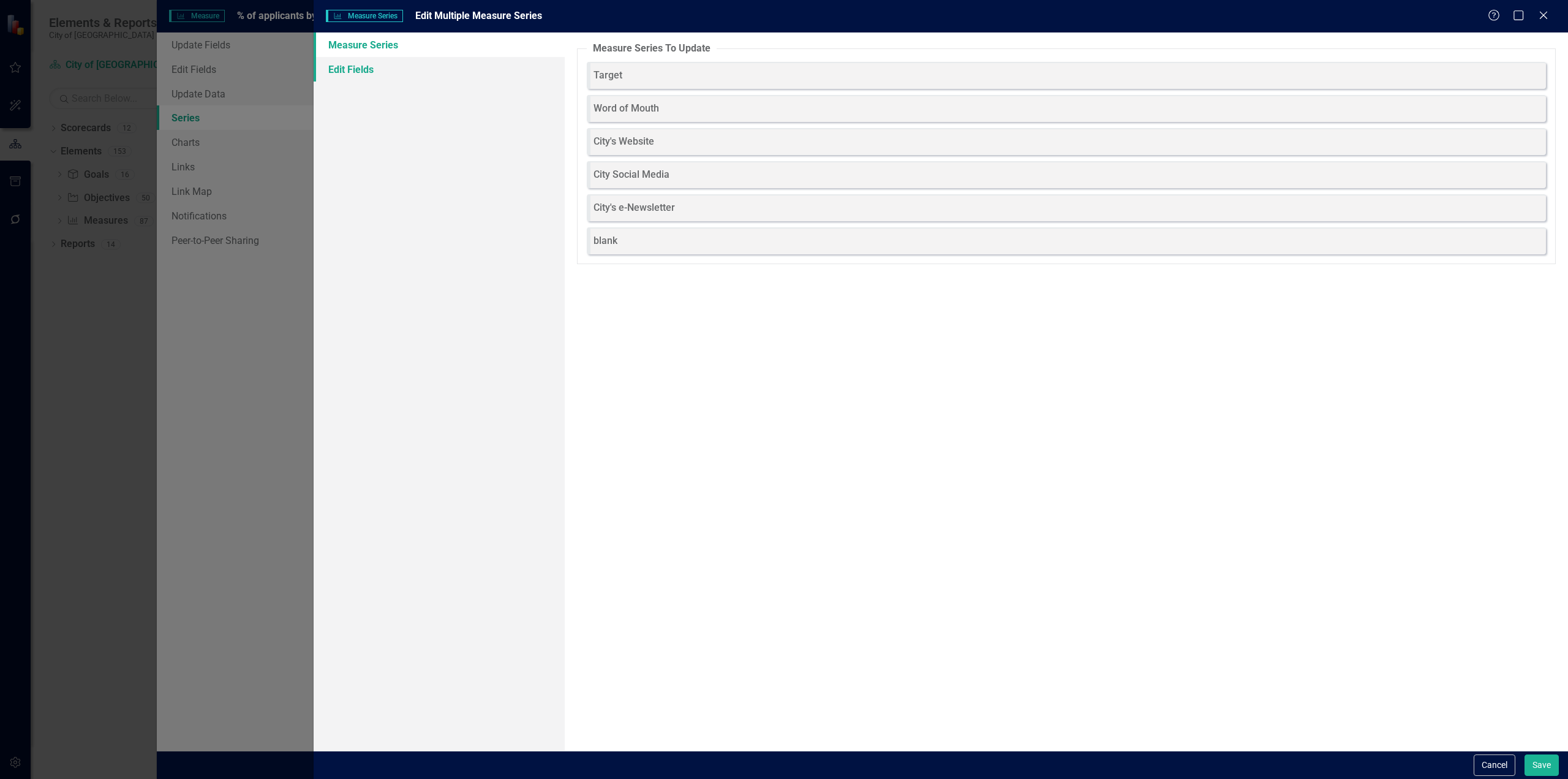
drag, startPoint x: 386, startPoint y: 76, endPoint x: 393, endPoint y: 76, distance: 7.0
click at [386, 75] on link "Edit Fields" at bounding box center [439, 69] width 251 height 24
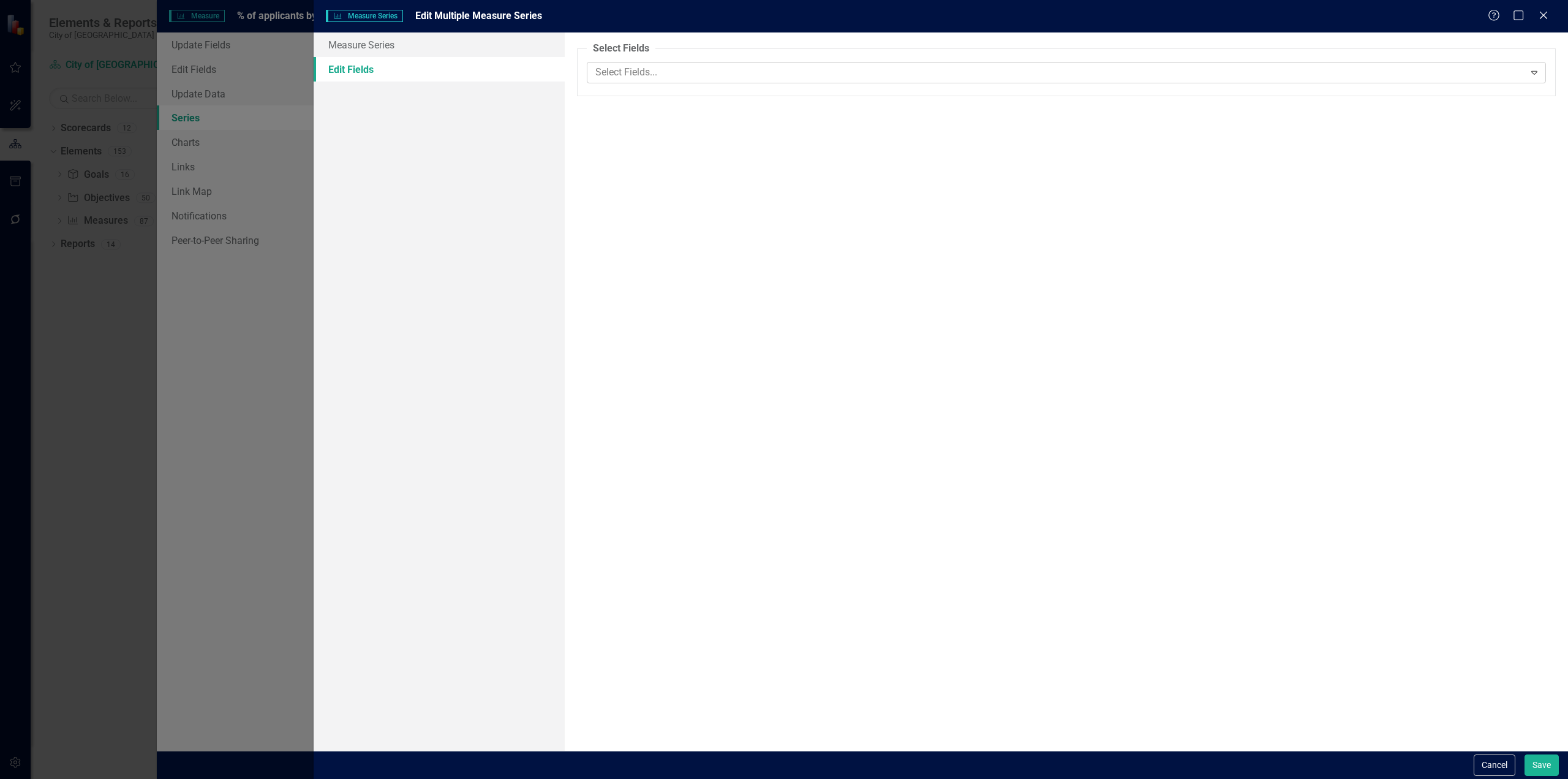
click at [619, 64] on div at bounding box center [1058, 72] width 934 height 17
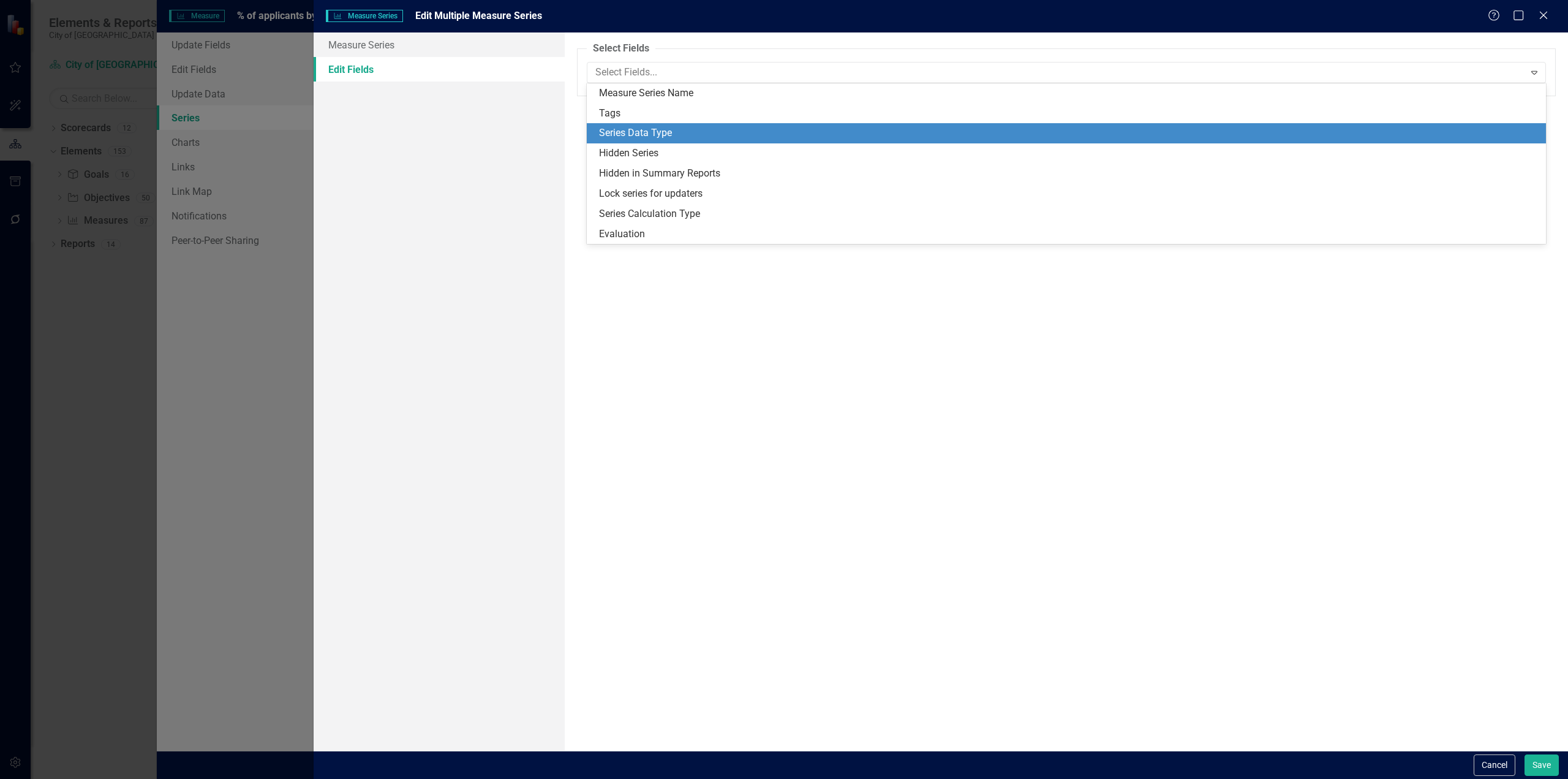
click at [634, 138] on div "Series Data Type" at bounding box center [1069, 133] width 940 height 14
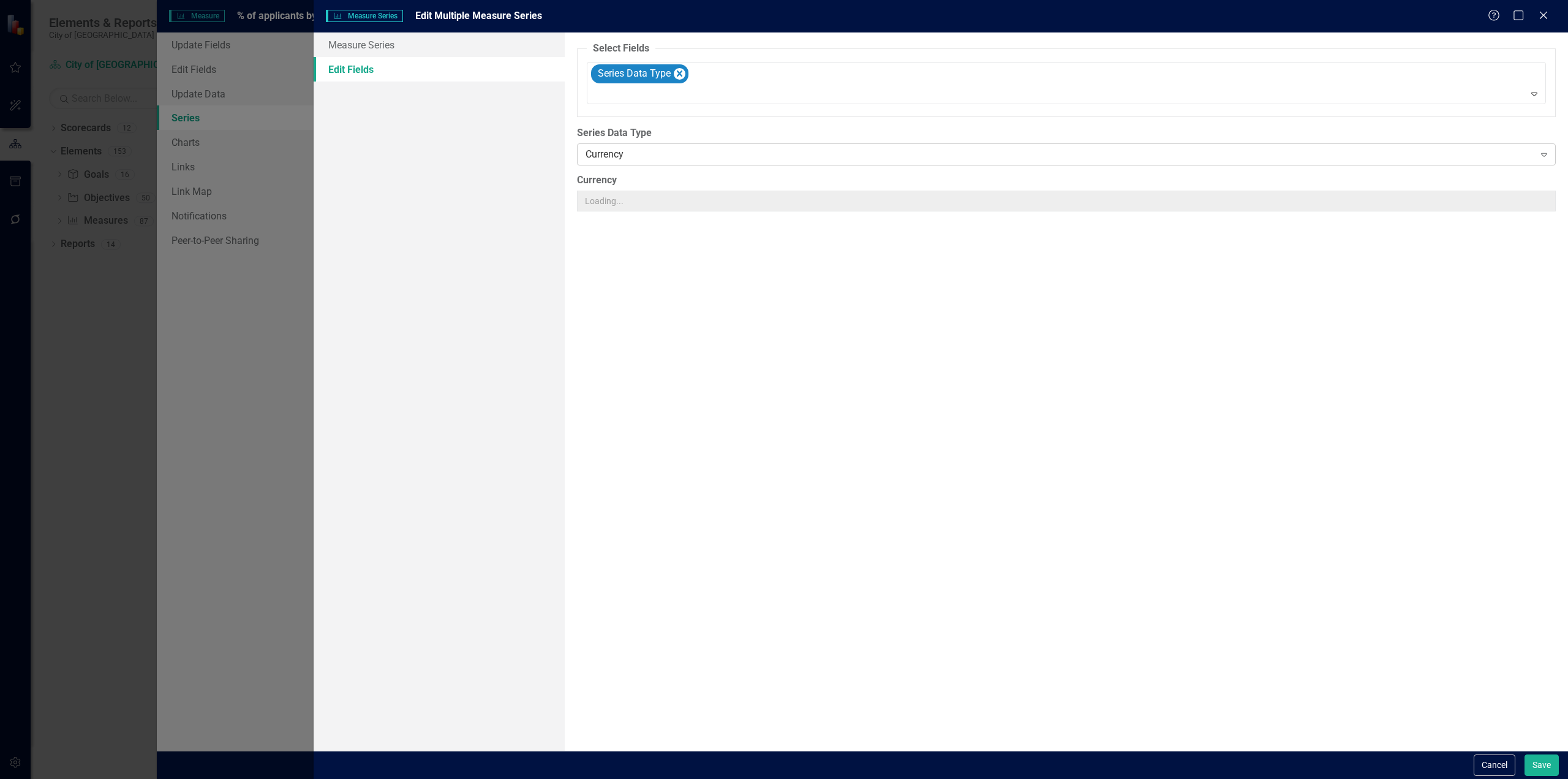
click at [628, 153] on div "Currency" at bounding box center [1060, 155] width 949 height 14
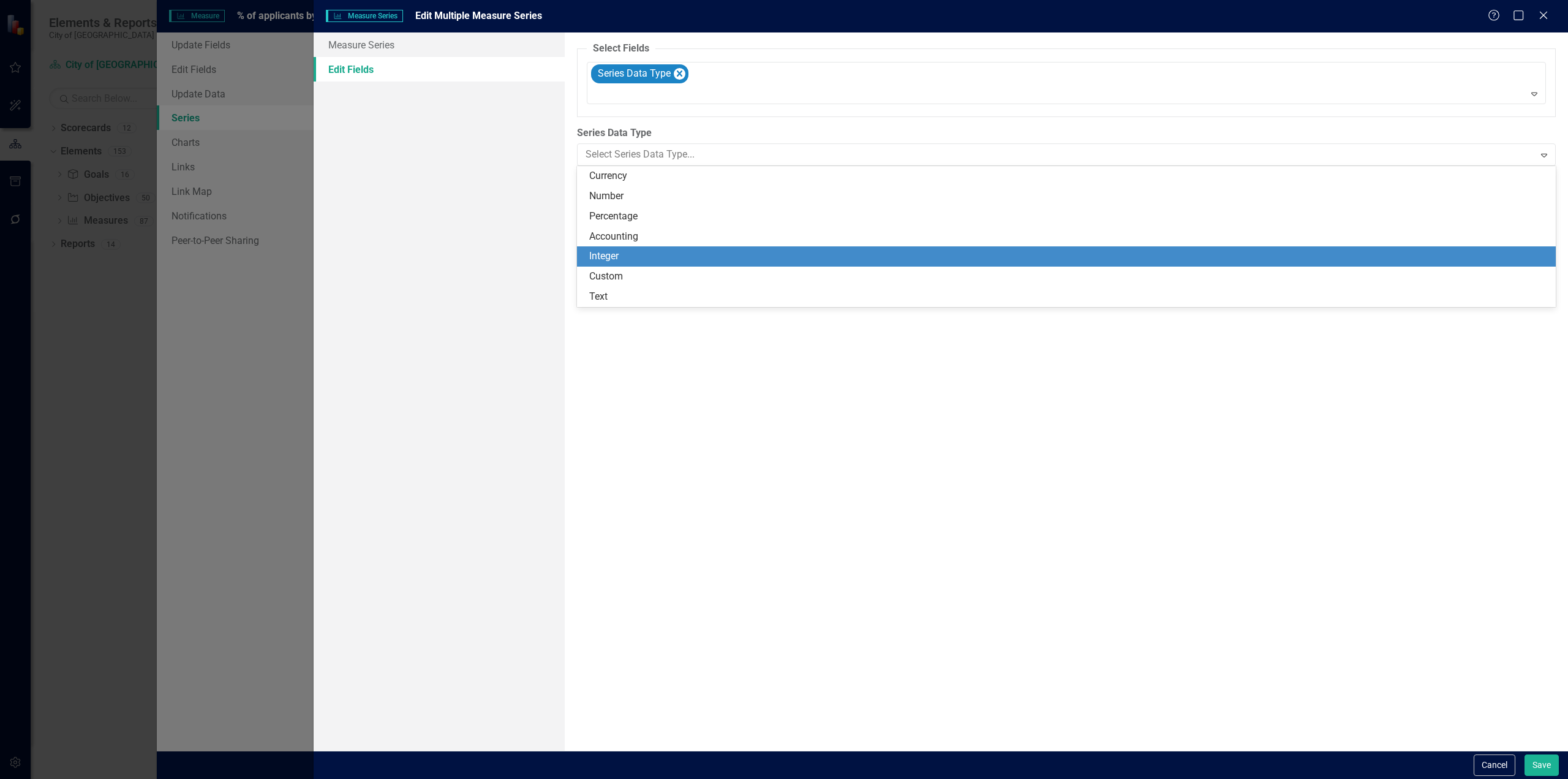
click at [620, 252] on div "Integer" at bounding box center [1069, 256] width 959 height 14
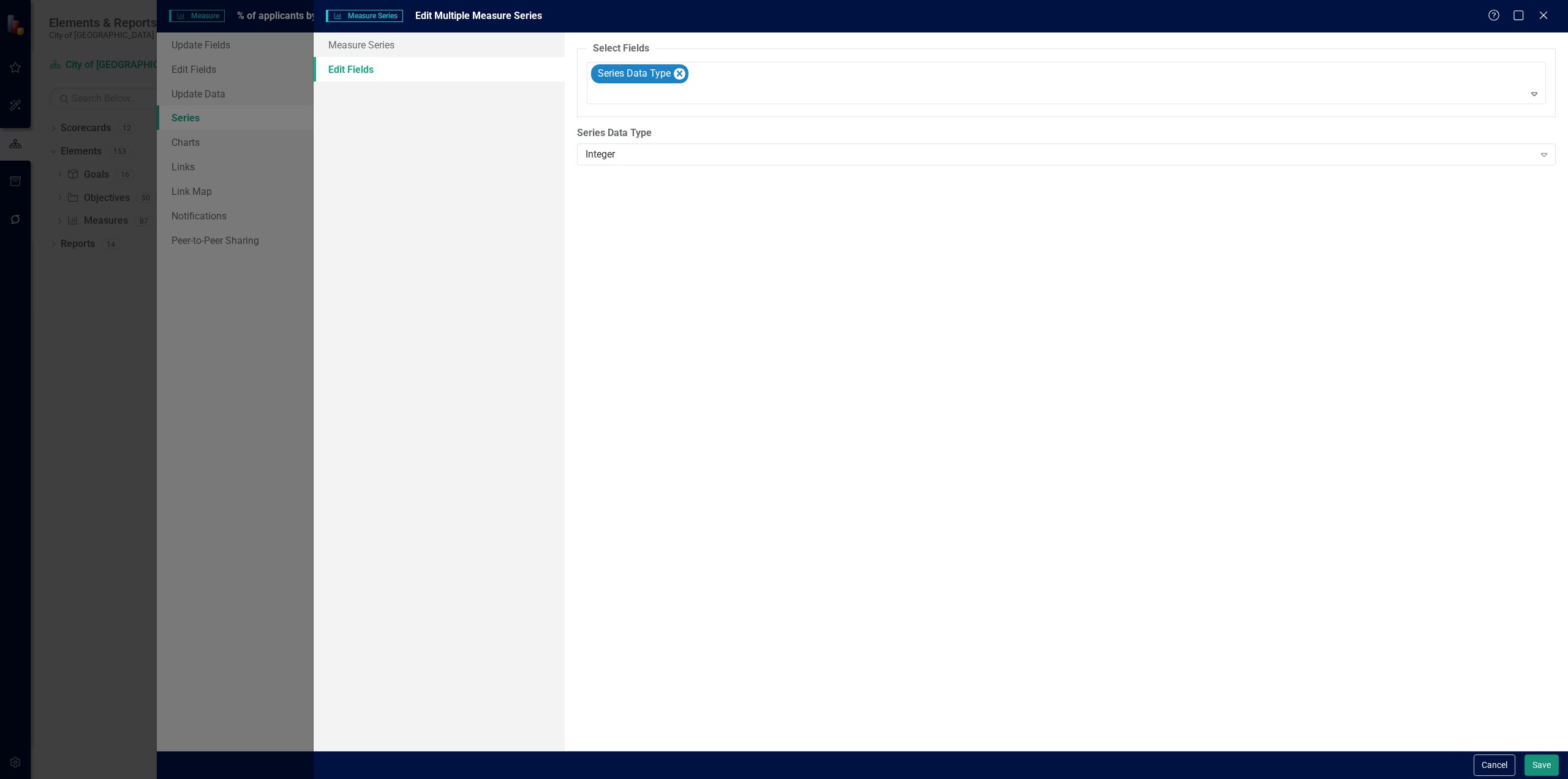
click at [1532, 763] on button "Save" at bounding box center [1542, 765] width 34 height 22
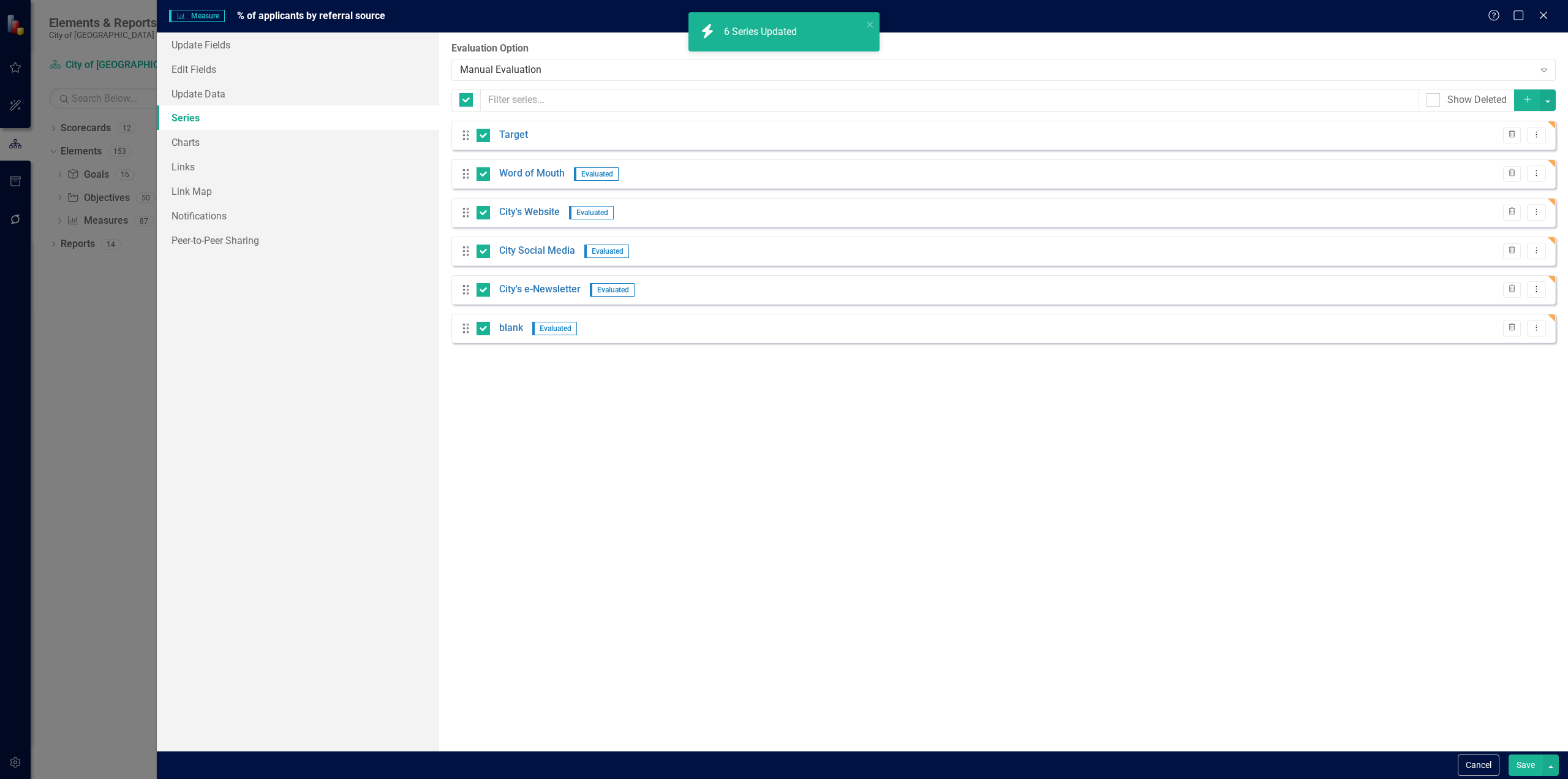
click at [1534, 767] on button "Save" at bounding box center [1525, 765] width 34 height 22
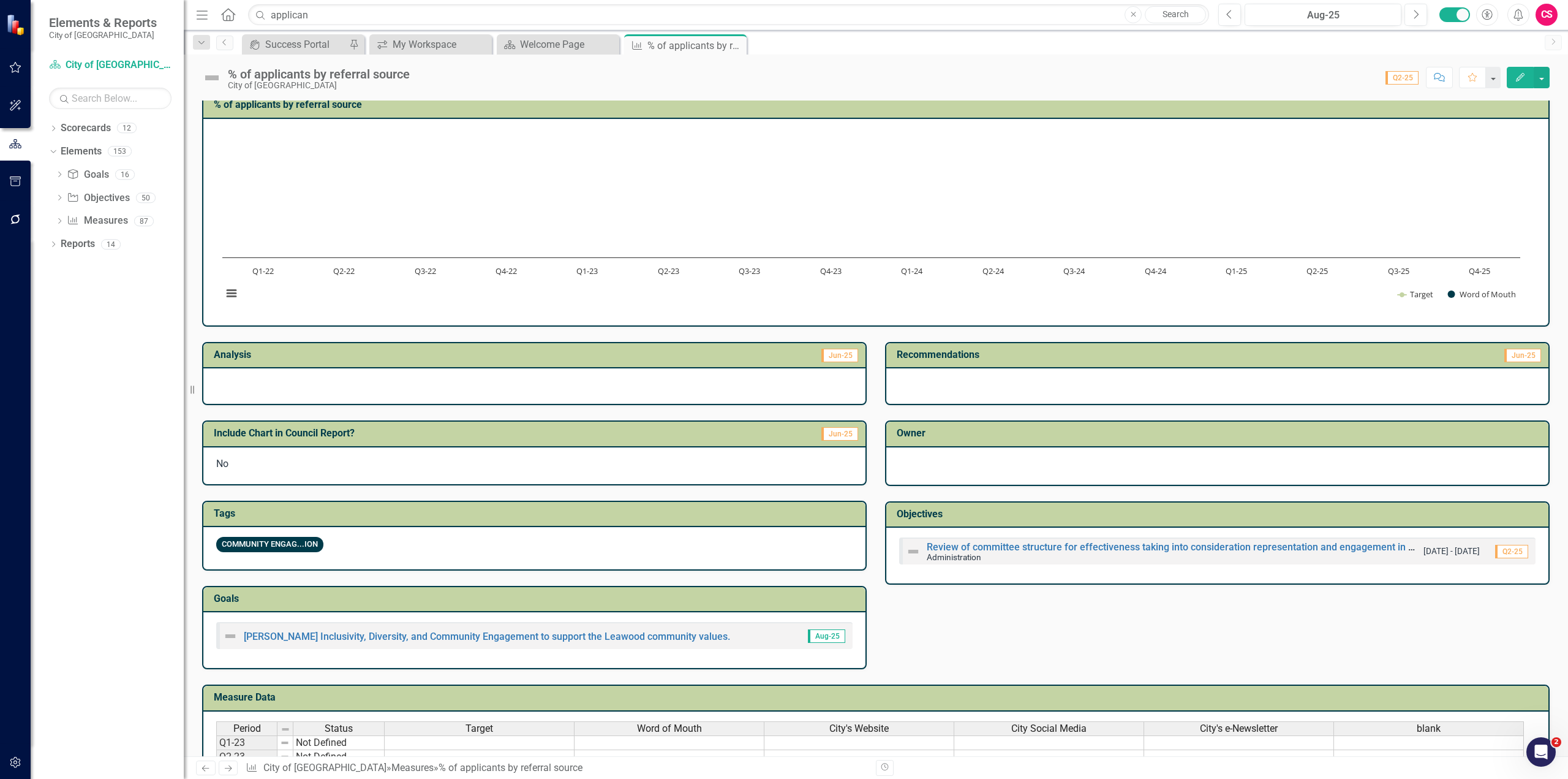
scroll to position [6, 0]
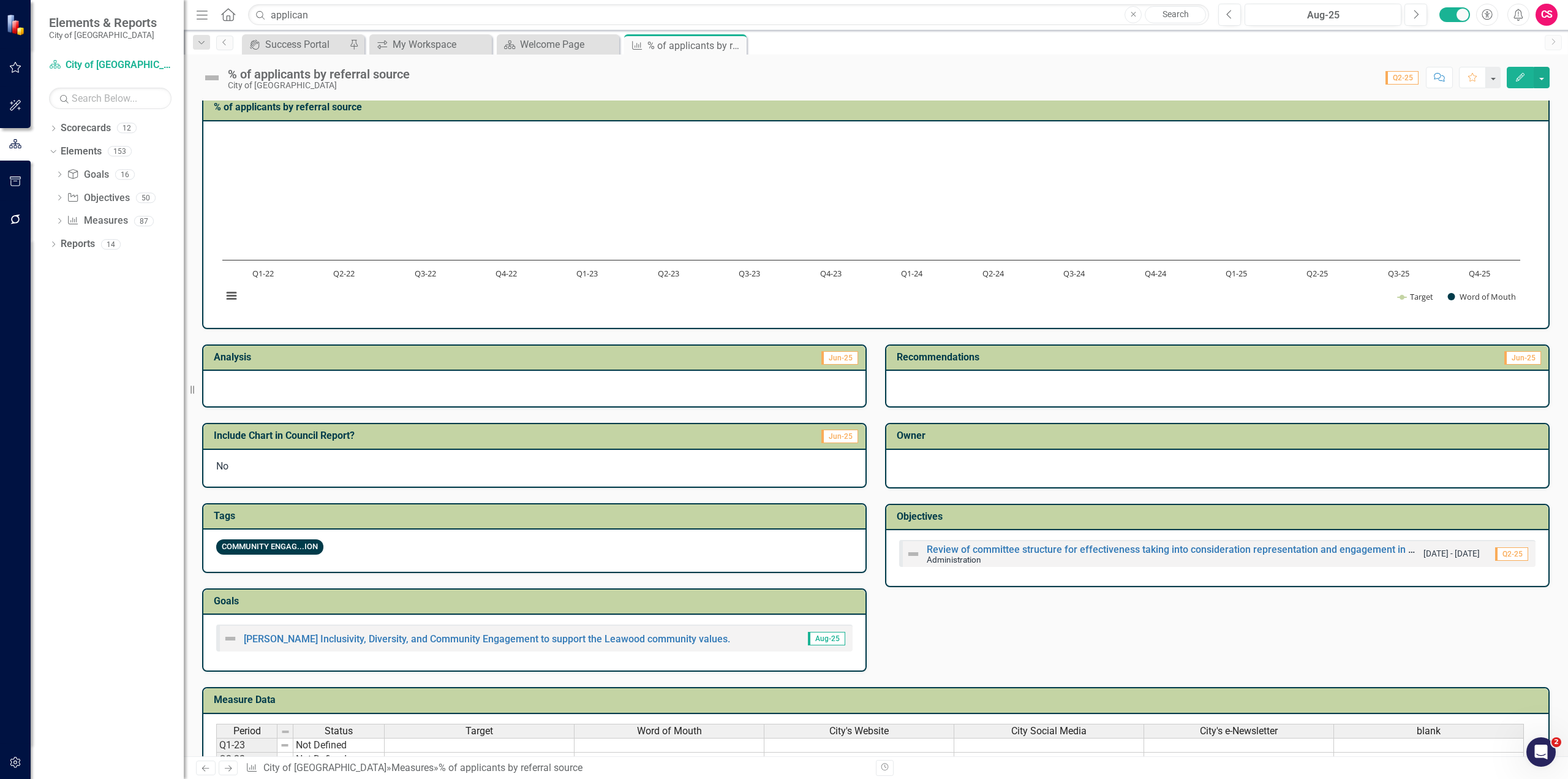
click at [936, 223] on rect "Interactive chart" at bounding box center [871, 223] width 1310 height 184
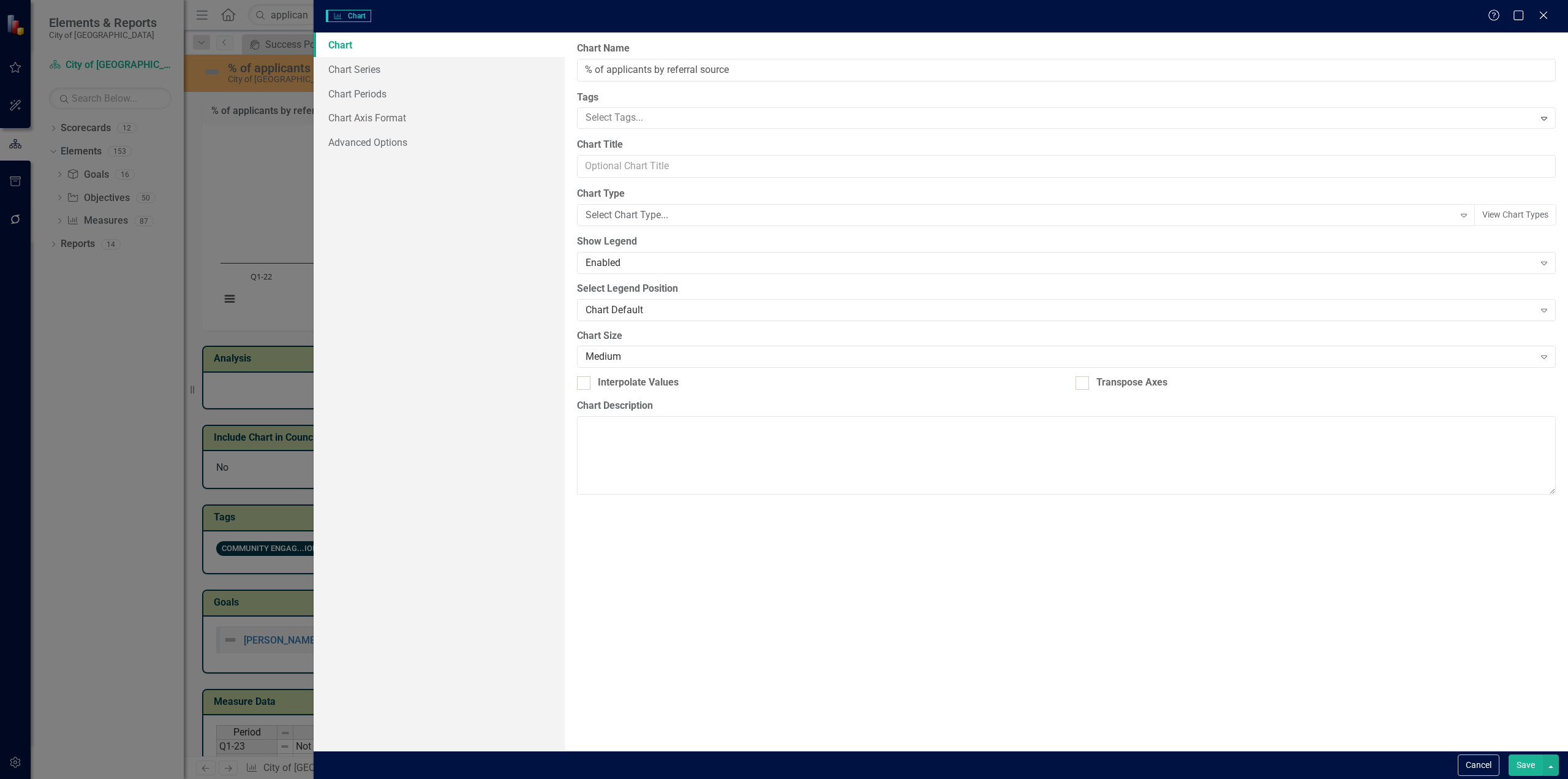
click at [408, 68] on div "Charts Chart Help Maximize Close Chart Chart Series Chart Periods Chart Axis Fo…" at bounding box center [784, 390] width 1568 height 779
click at [408, 68] on link "Chart Series" at bounding box center [439, 69] width 251 height 24
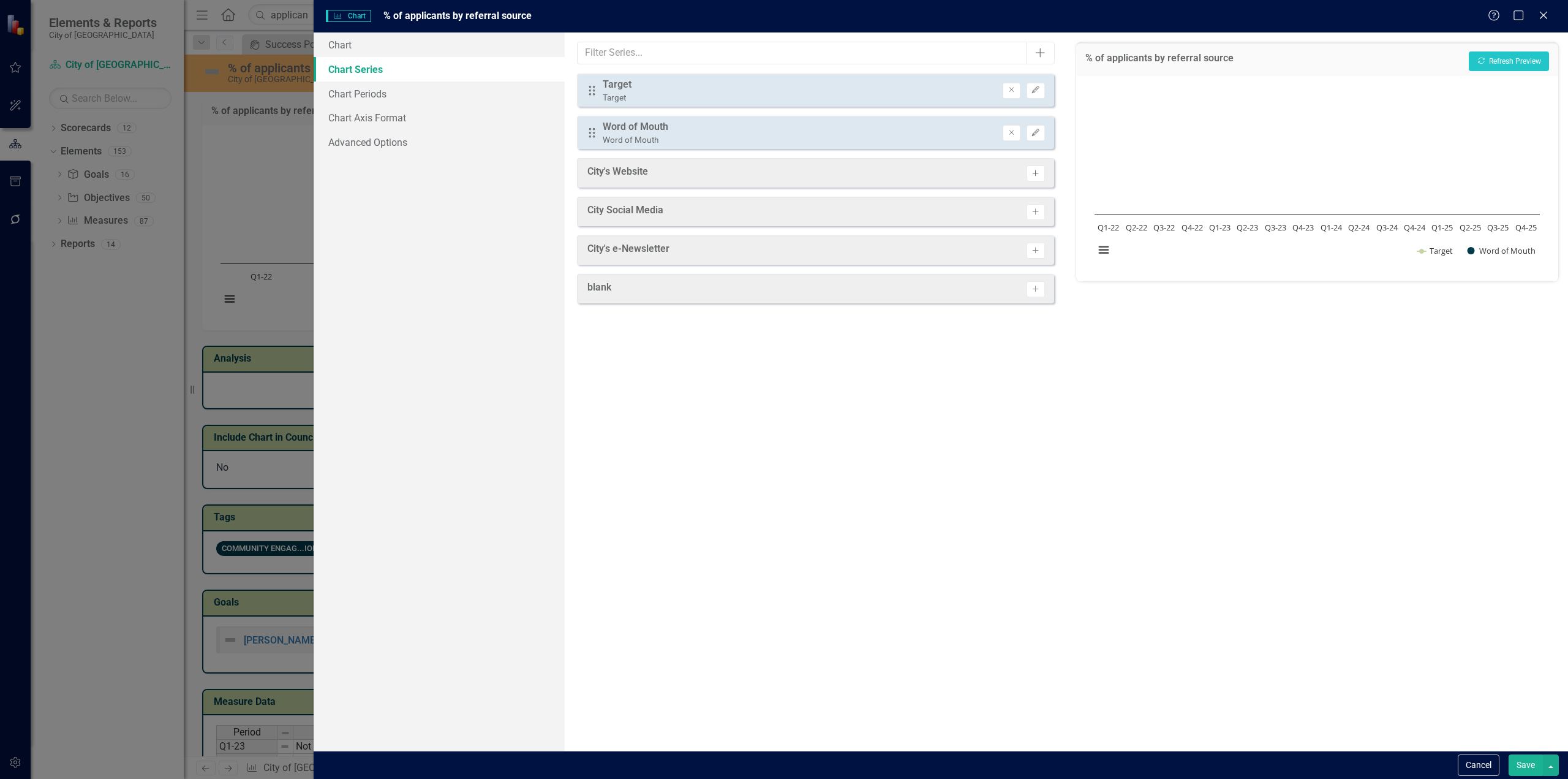
click at [1033, 167] on button "Activate" at bounding box center [1035, 173] width 18 height 16
click at [1033, 213] on icon "Activate" at bounding box center [1035, 215] width 9 height 7
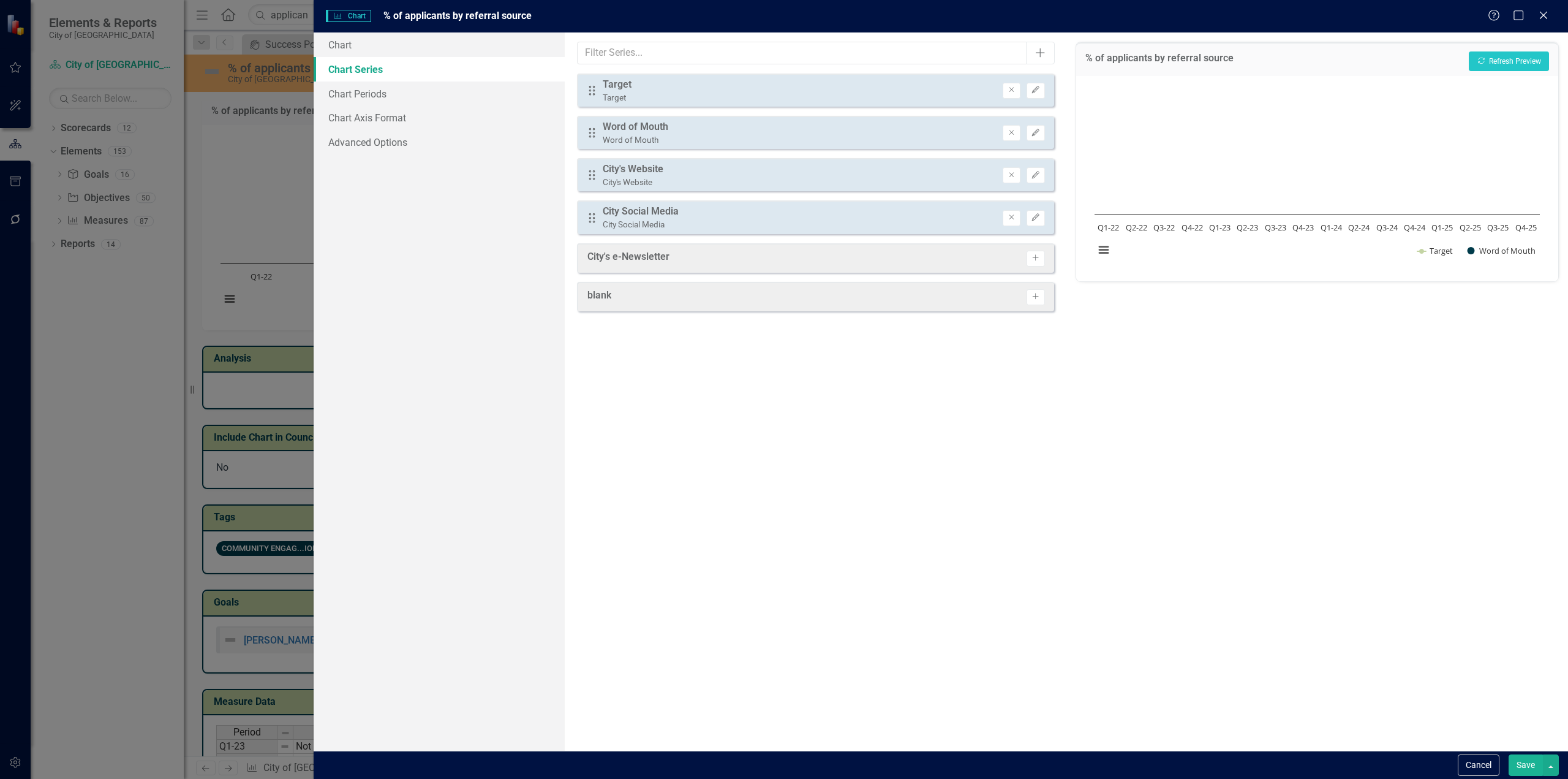
click at [1043, 273] on div "From this tab, you can select the series that you want to include in your chart…" at bounding box center [815, 392] width 502 height 718
click at [1041, 265] on button "Activate" at bounding box center [1035, 259] width 18 height 16
click at [1031, 294] on button "Activate" at bounding box center [1035, 301] width 18 height 16
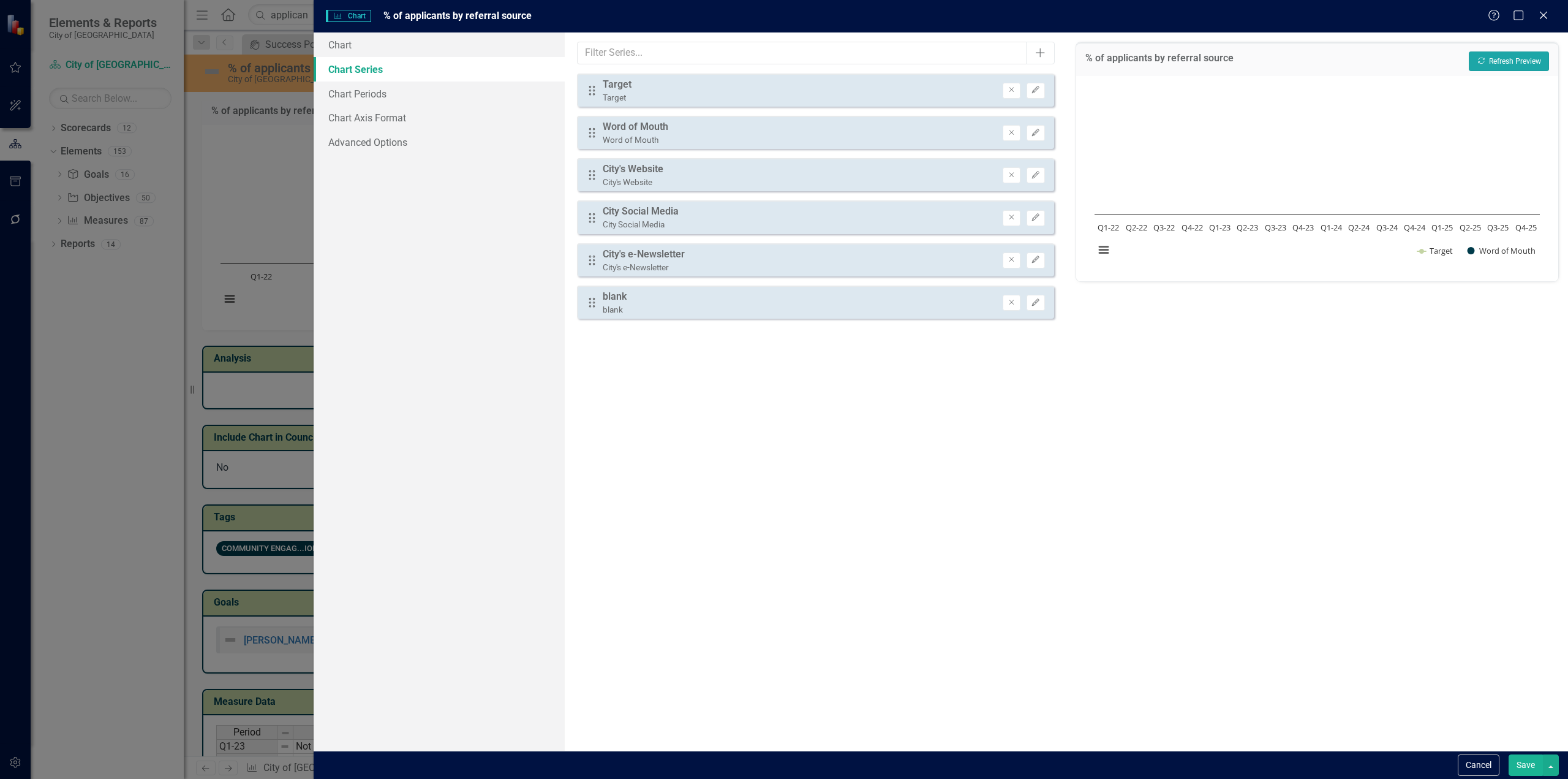
click at [1507, 59] on button "Recalculate Refresh Preview" at bounding box center [1509, 61] width 80 height 20
click at [1530, 765] on button "Save" at bounding box center [1525, 765] width 34 height 22
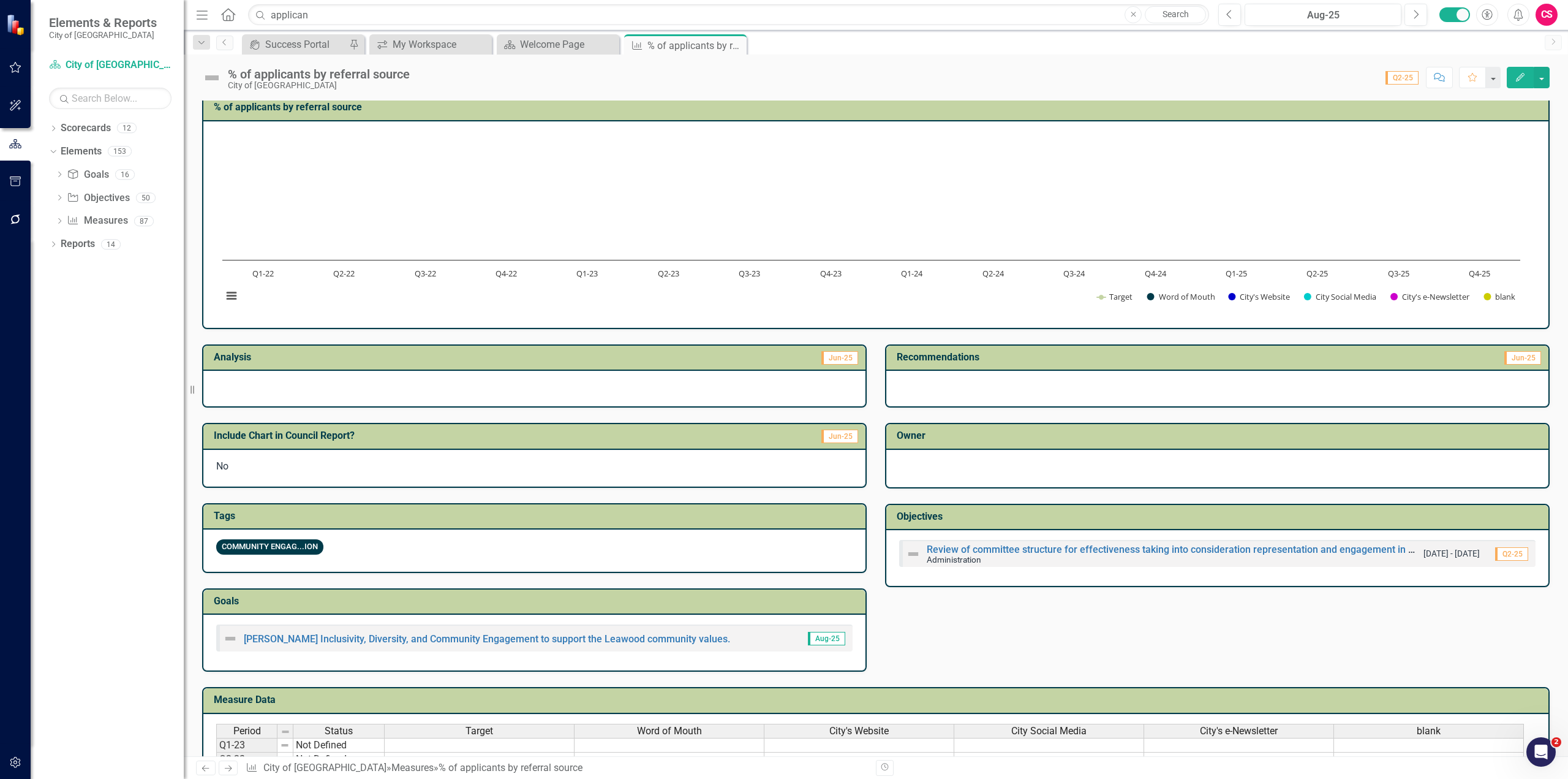
click at [885, 190] on rect "Interactive chart" at bounding box center [871, 223] width 1310 height 184
click at [885, 190] on rect "Interactive chart" at bounding box center [871, 223] width 1310 height 184
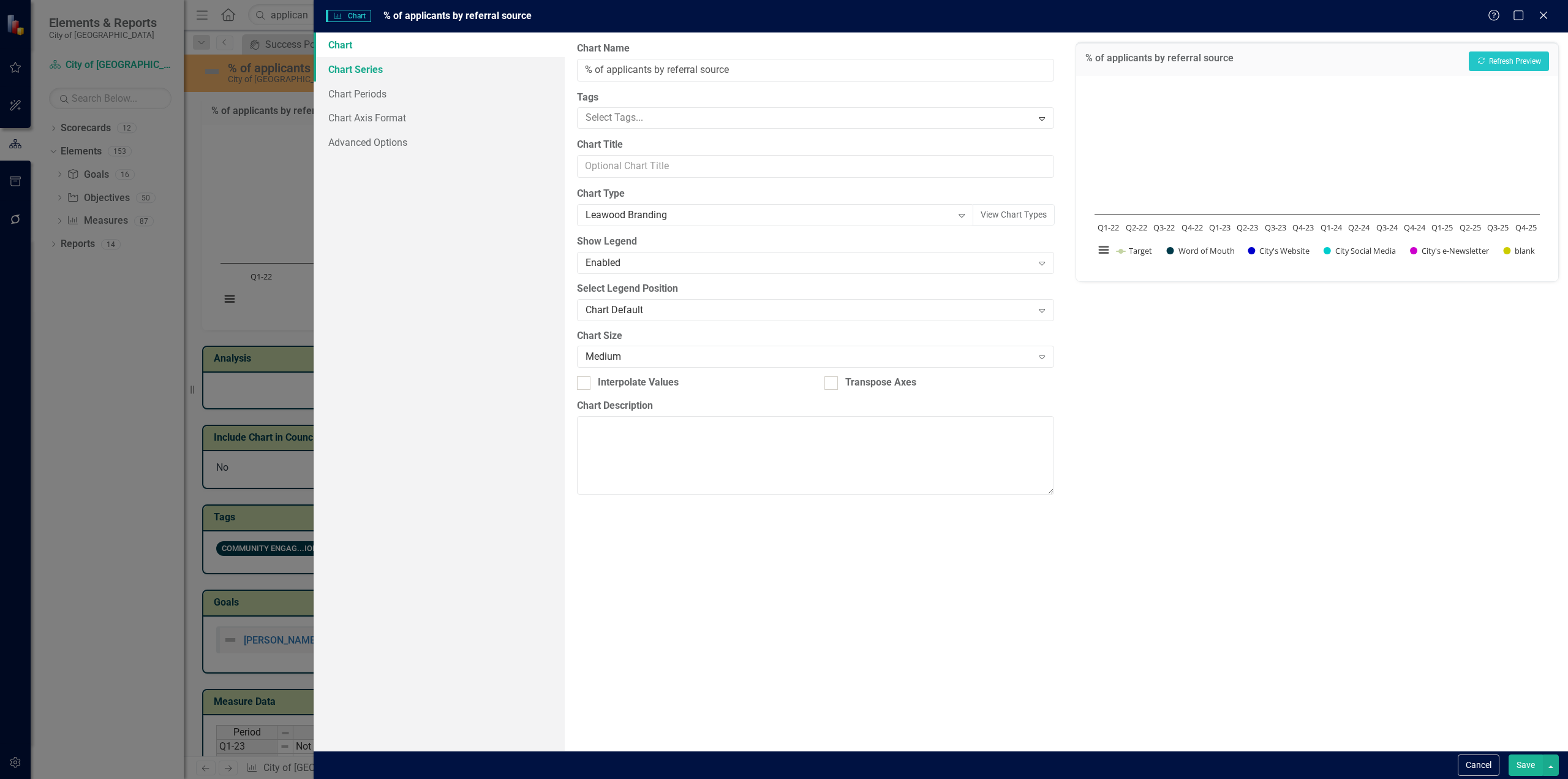
click at [411, 76] on link "Chart Series" at bounding box center [439, 69] width 251 height 24
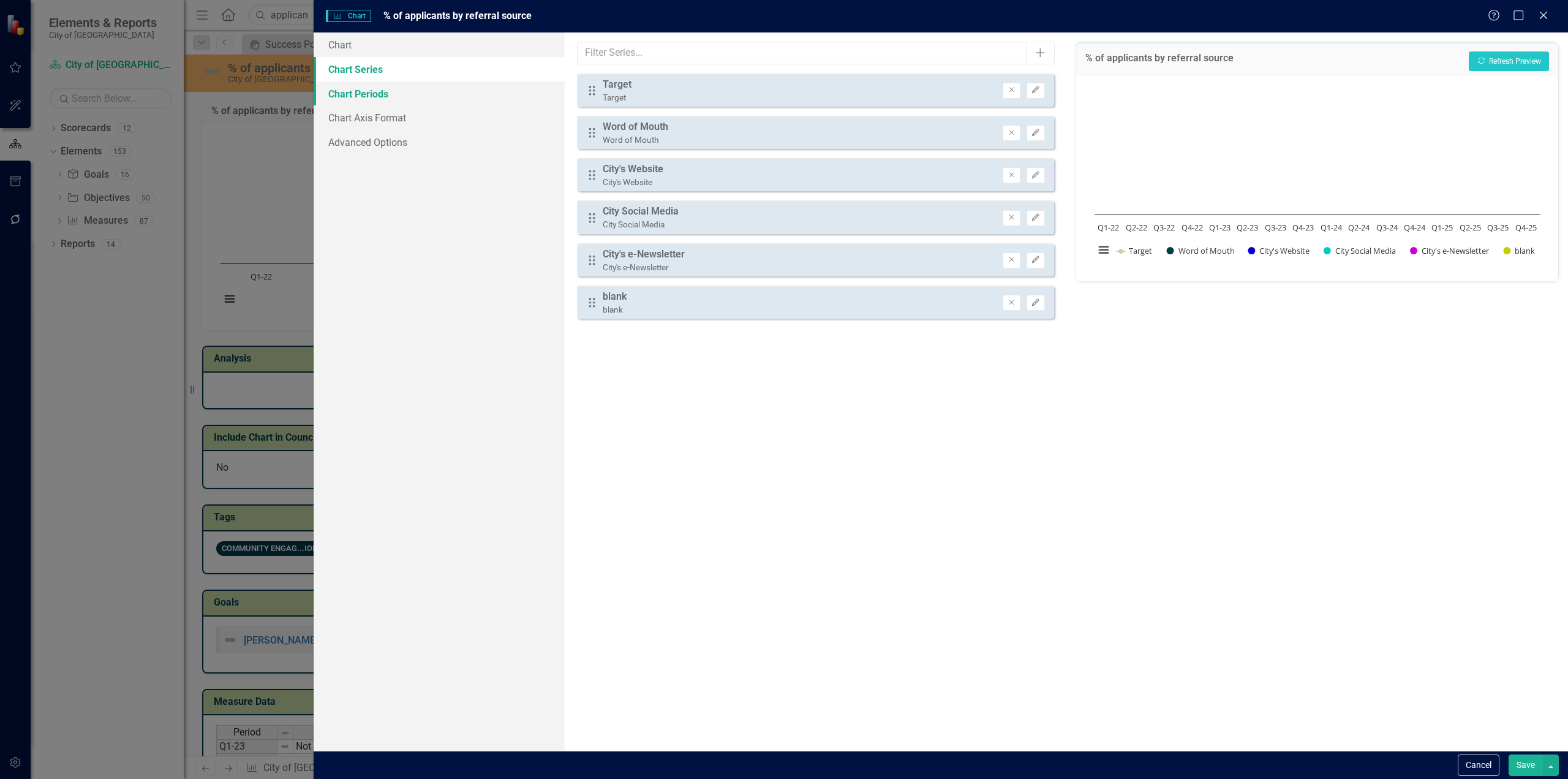
click at [402, 96] on link "Chart Periods" at bounding box center [439, 94] width 251 height 24
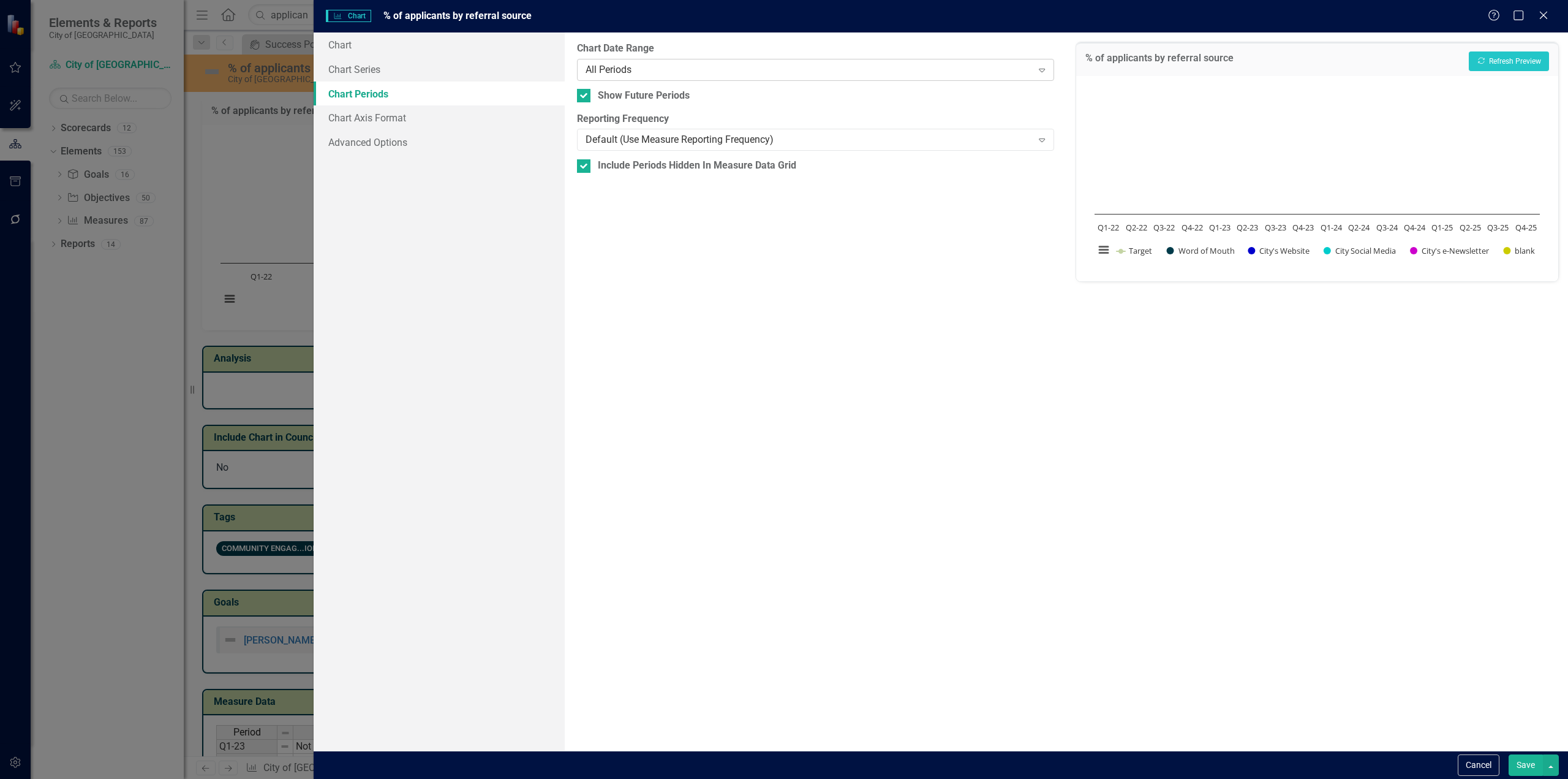
click at [668, 70] on div "All Periods" at bounding box center [809, 70] width 448 height 14
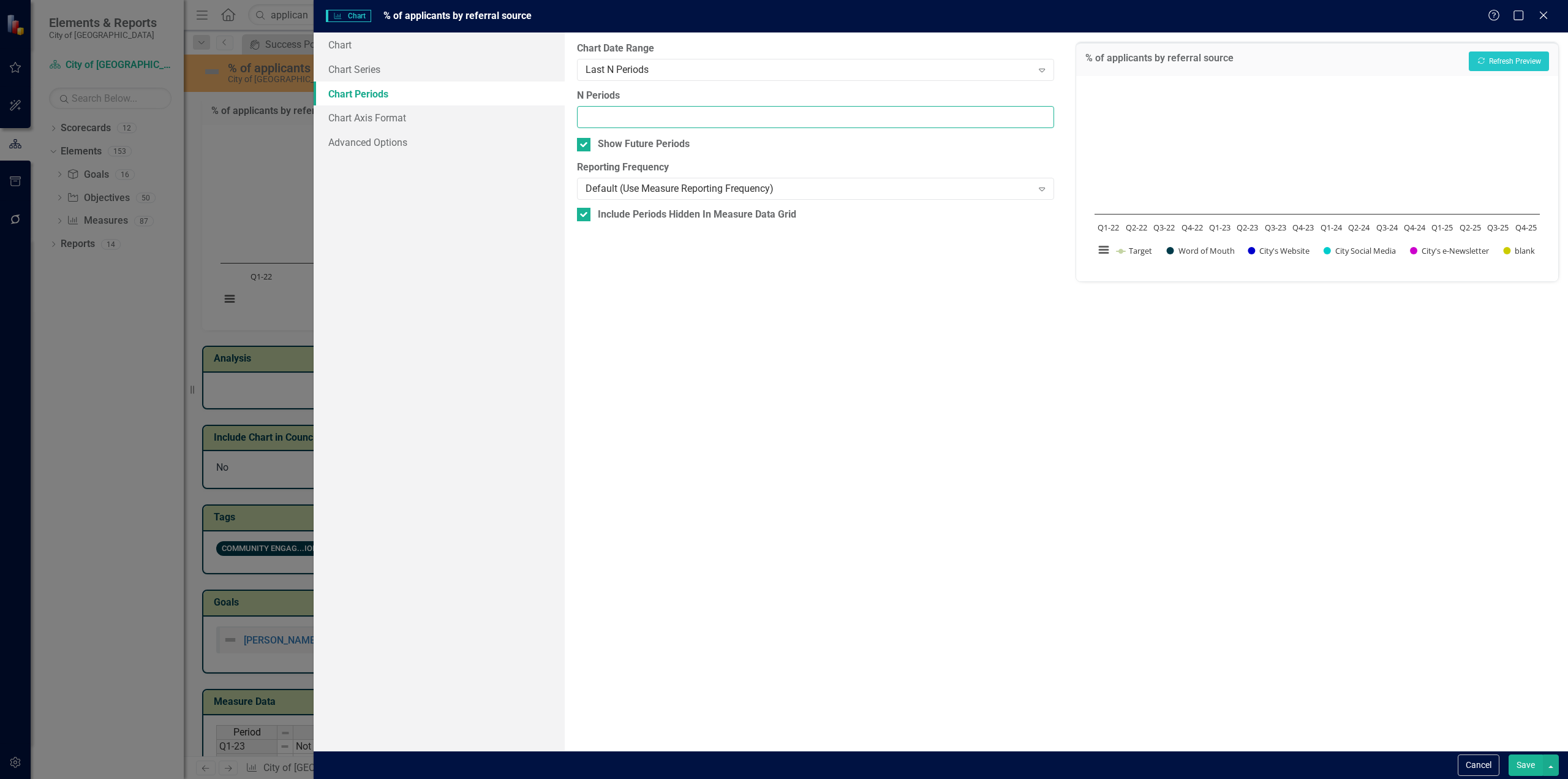
click at [630, 123] on input "N Periods" at bounding box center [815, 117] width 477 height 23
type input "8"
drag, startPoint x: 1515, startPoint y: 757, endPoint x: 1511, endPoint y: 749, distance: 8.9
click at [1515, 757] on button "Save" at bounding box center [1525, 765] width 34 height 22
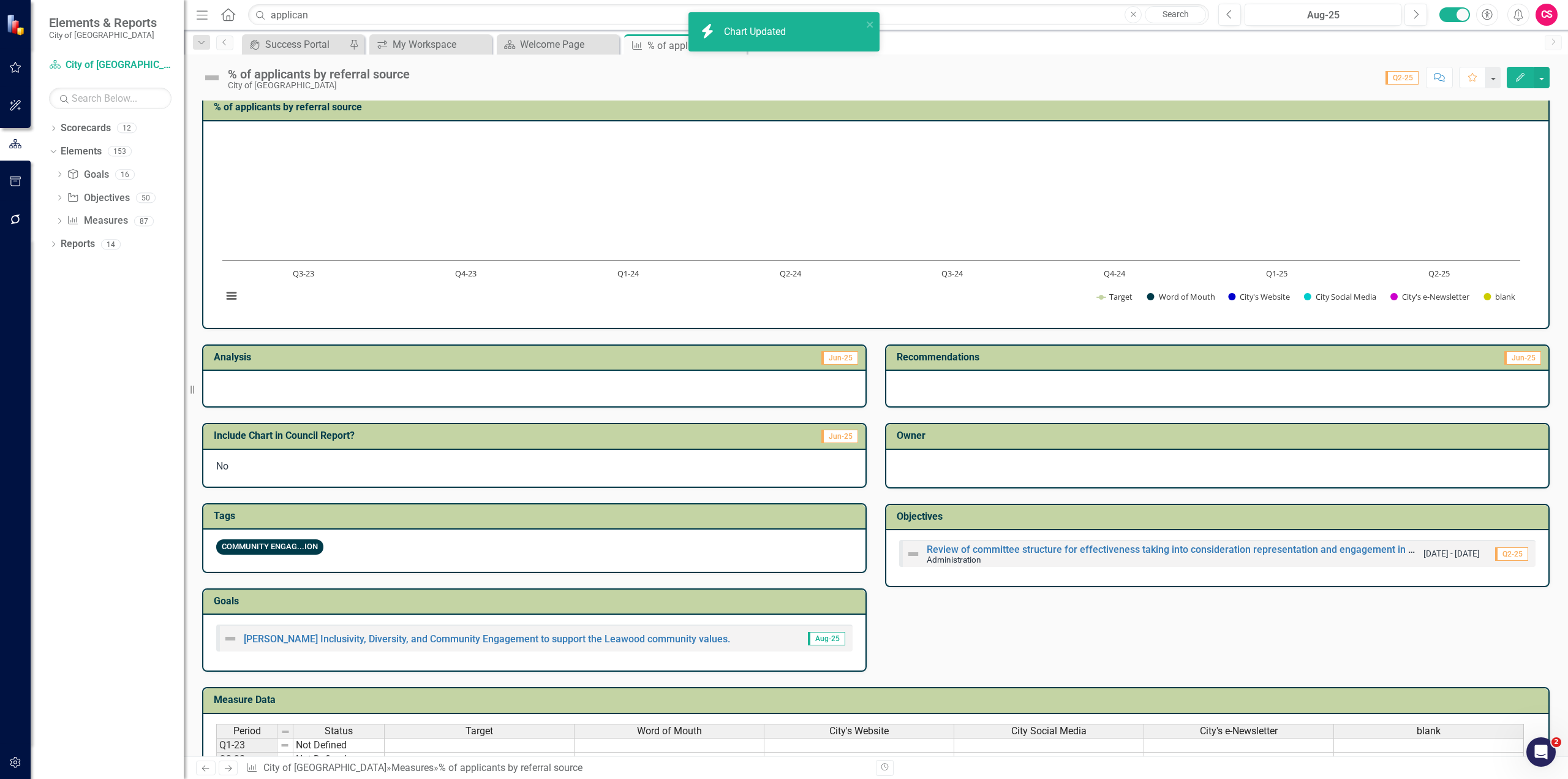
click at [1270, 140] on rect "Interactive chart" at bounding box center [871, 223] width 1310 height 184
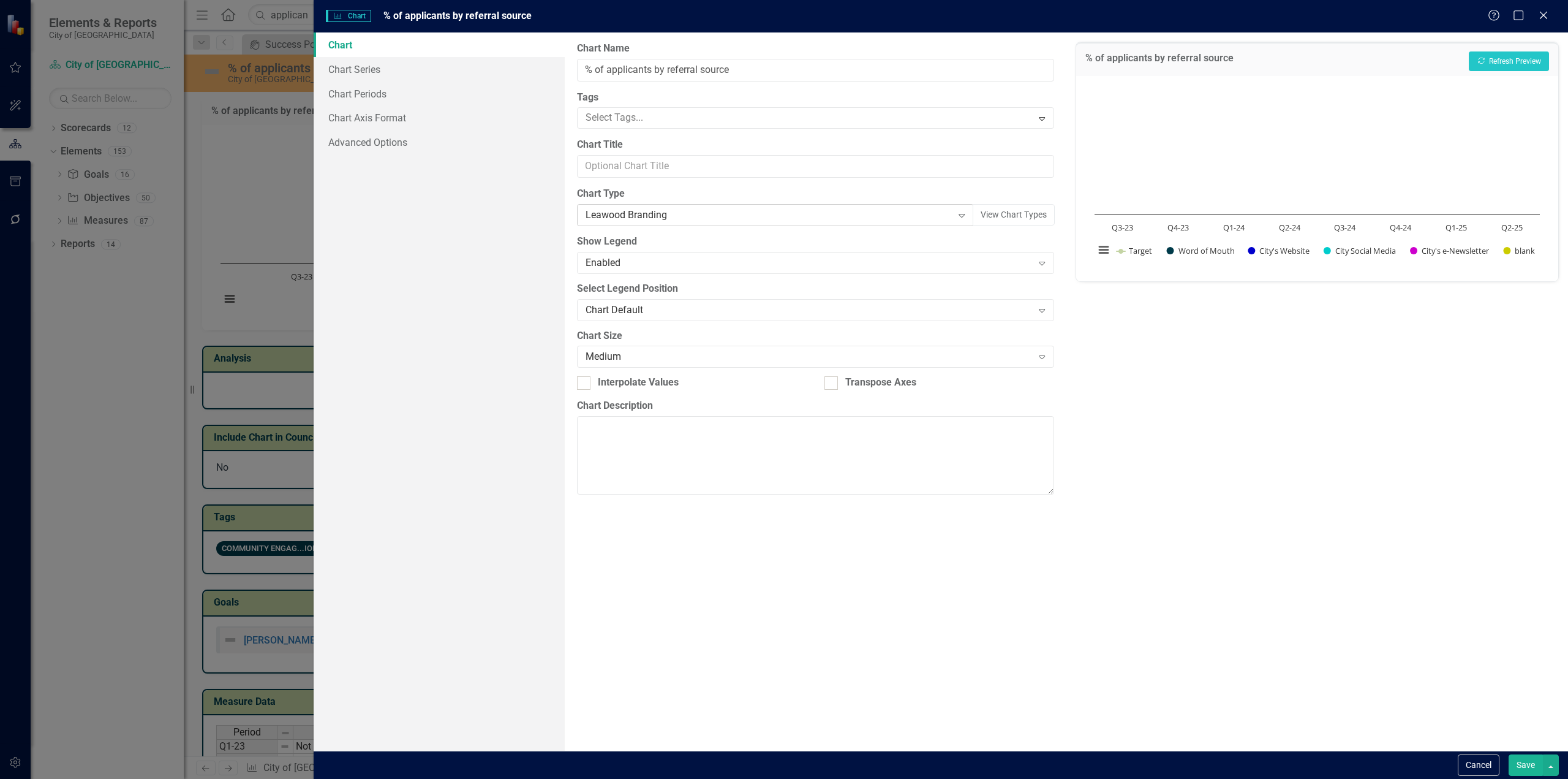
click at [662, 216] on div "Leawood Branding" at bounding box center [769, 215] width 367 height 14
type input "pi"
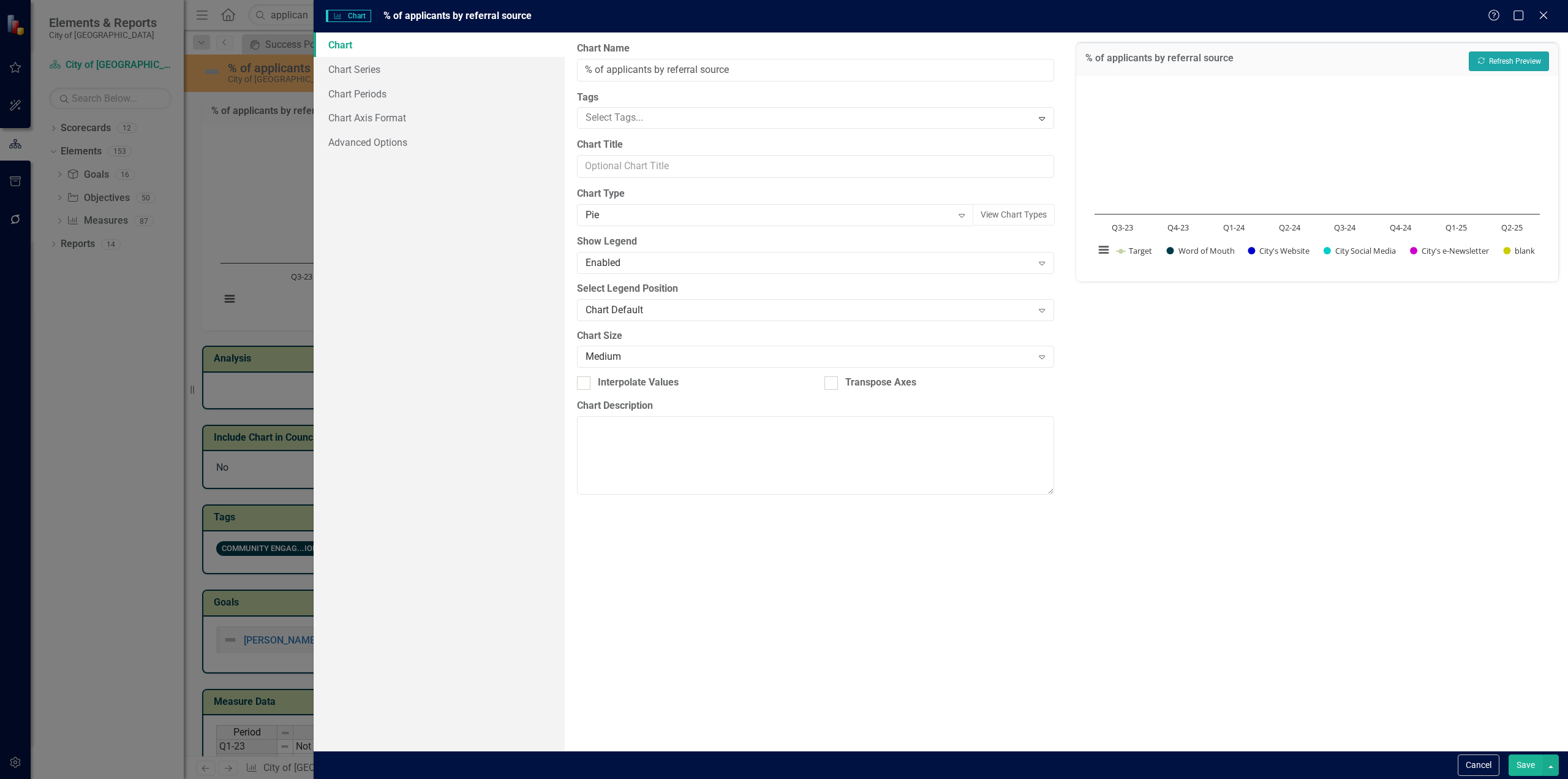
click at [1544, 57] on button "Recalculate Refresh Preview" at bounding box center [1509, 61] width 80 height 20
click at [437, 65] on link "Chart Series" at bounding box center [439, 69] width 251 height 24
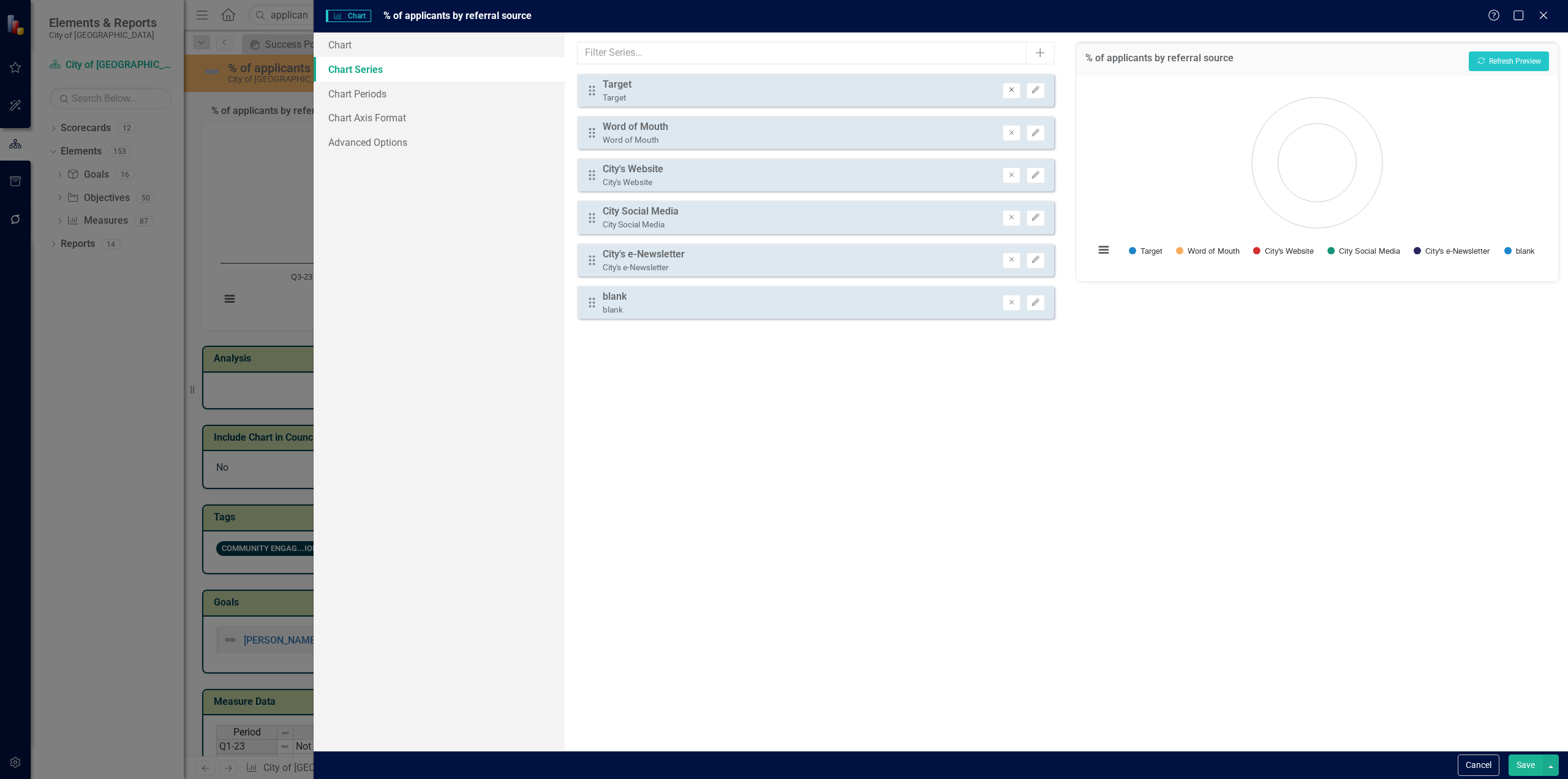
click at [1006, 90] on button "Remove" at bounding box center [1012, 91] width 18 height 16
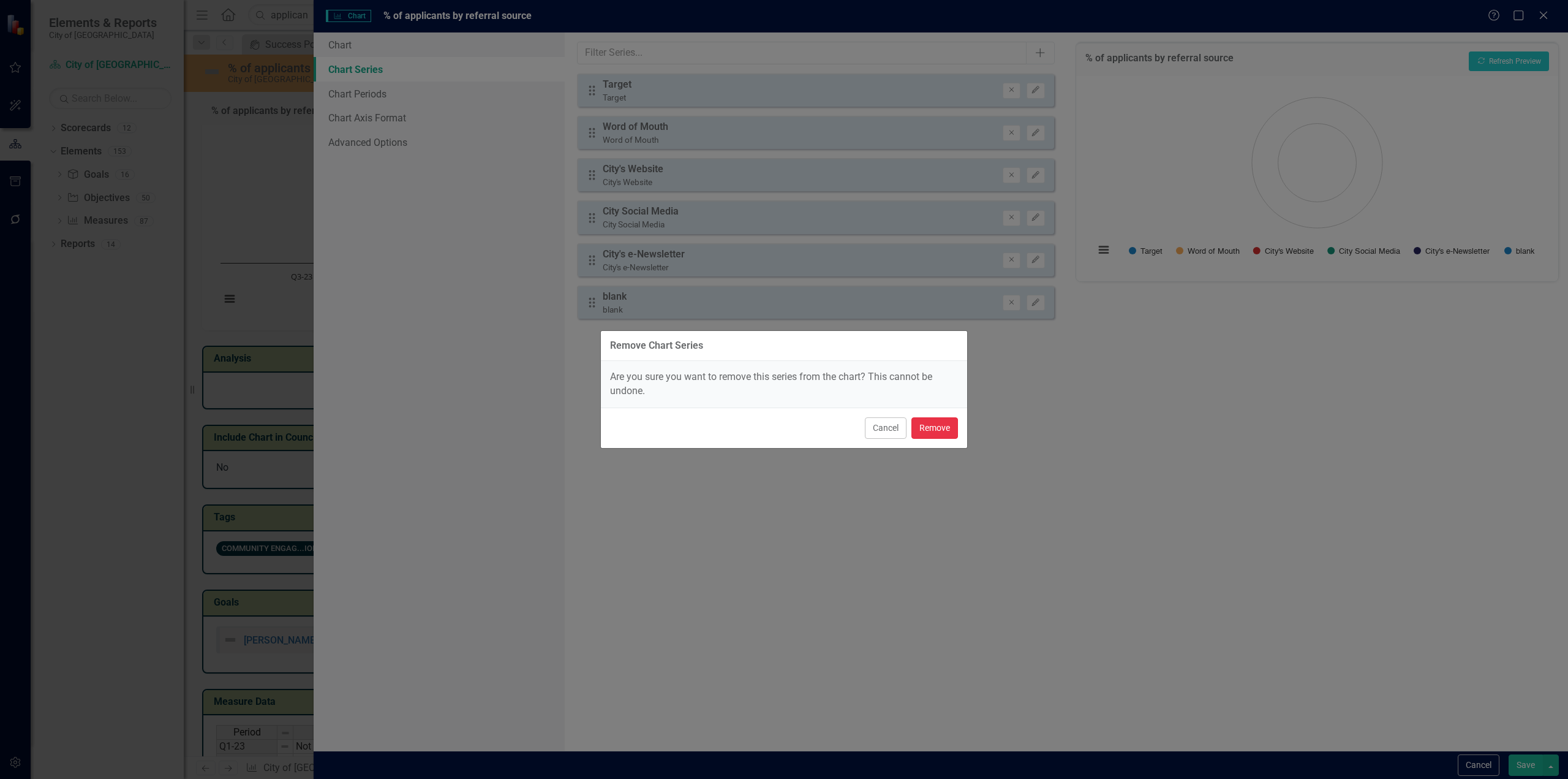
click at [934, 426] on button "Remove" at bounding box center [934, 428] width 47 height 22
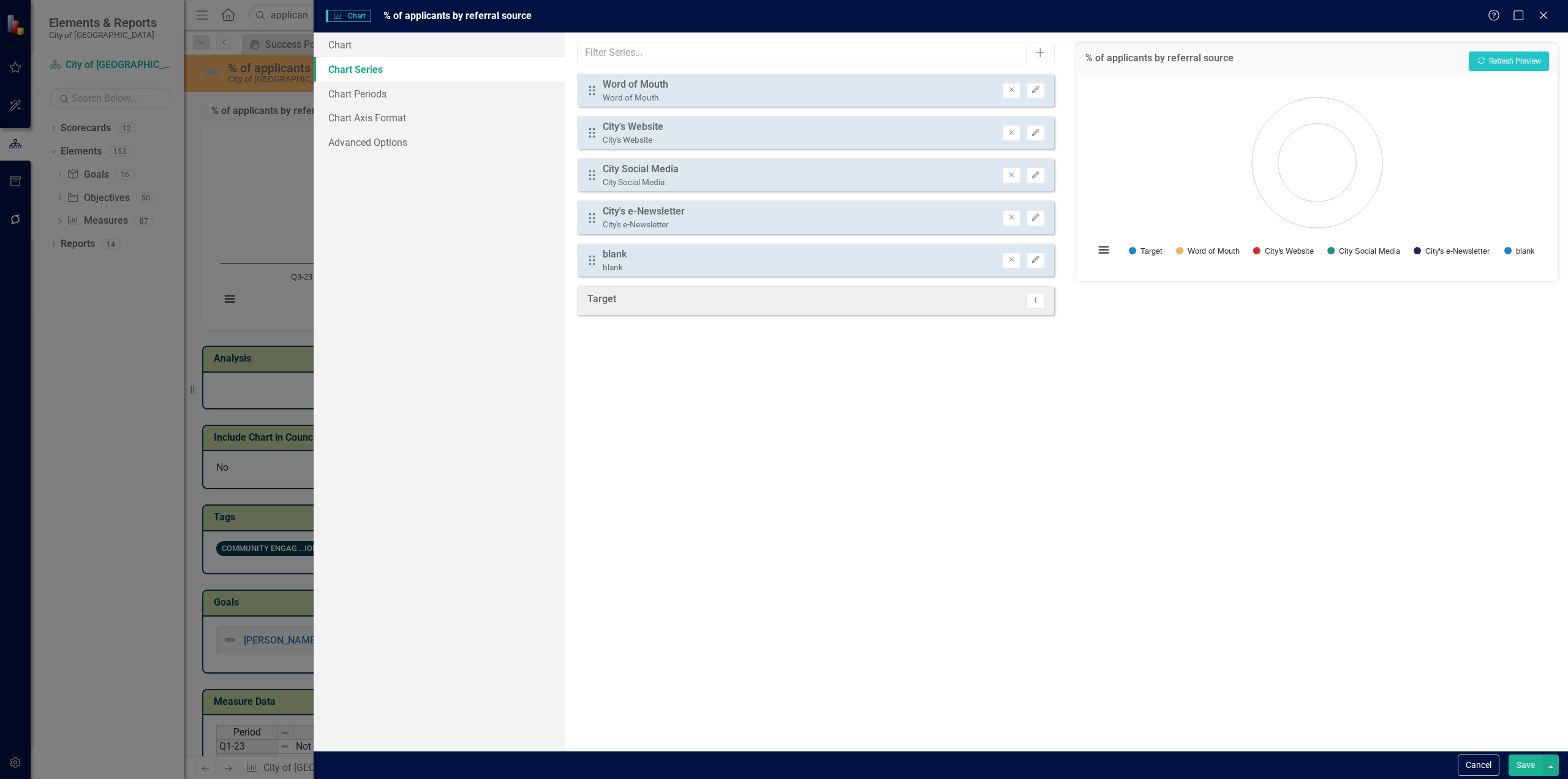
click at [1528, 760] on button "Save" at bounding box center [1525, 765] width 34 height 22
